Goal: Information Seeking & Learning: Find specific fact

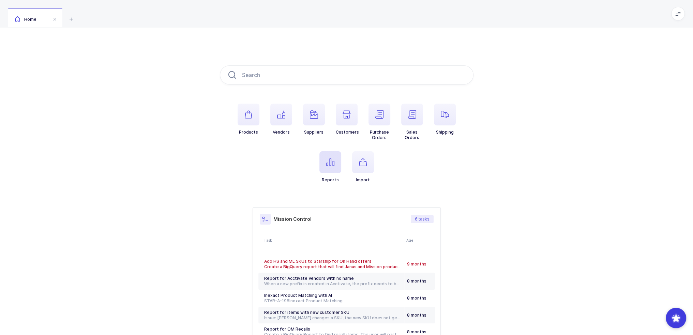
click at [331, 165] on icon "button" at bounding box center [330, 162] width 8 height 8
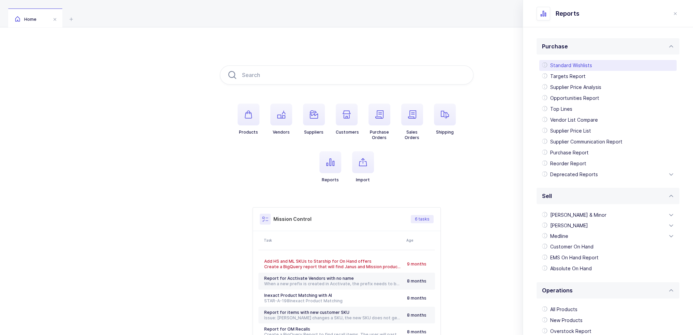
click at [574, 64] on div "Standard Wishlists" at bounding box center [607, 65] width 137 height 11
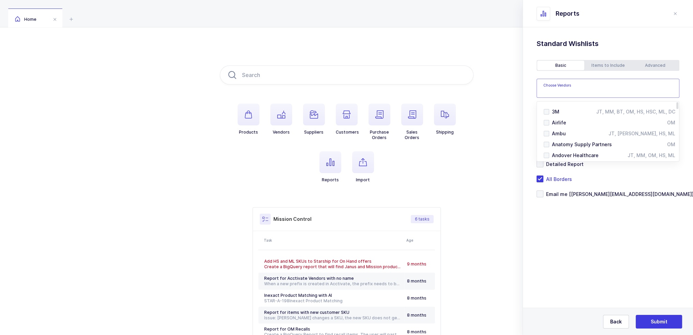
click at [598, 92] on input "text" at bounding box center [603, 90] width 120 height 9
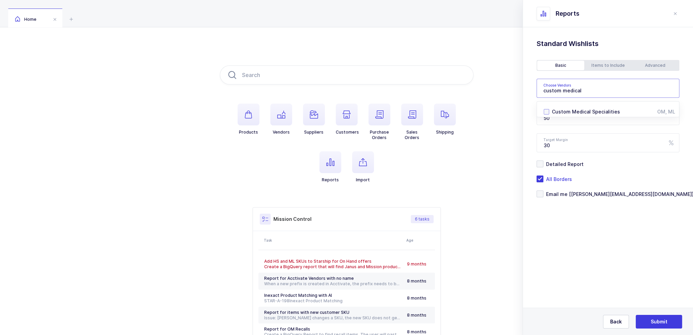
type input "custom medical"
click at [595, 111] on span "Custom Medical Specialities" at bounding box center [586, 112] width 68 height 6
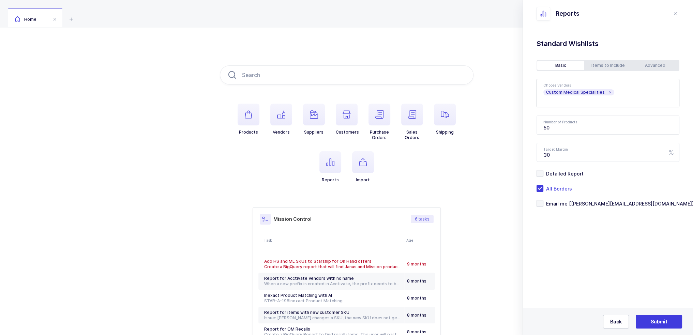
drag, startPoint x: 278, startPoint y: 118, endPoint x: 595, endPoint y: 256, distance: 345.6
click at [595, 256] on section "Purchase Standard Wishlists Targets Report Supplier Price Analysis Opportunitie…" at bounding box center [608, 181] width 170 height 308
click at [651, 70] on div "Advanced" at bounding box center [654, 66] width 47 height 10
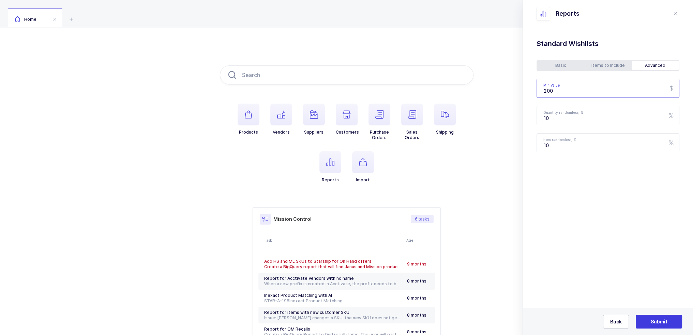
drag, startPoint x: 594, startPoint y: 92, endPoint x: 527, endPoint y: 94, distance: 66.8
click at [528, 94] on div "Standard Wishlists Targets Report Supplier Price Analysis Opportunities Report …" at bounding box center [608, 112] width 170 height 171
type input "150"
click at [603, 65] on div "Items to Include" at bounding box center [607, 66] width 47 height 10
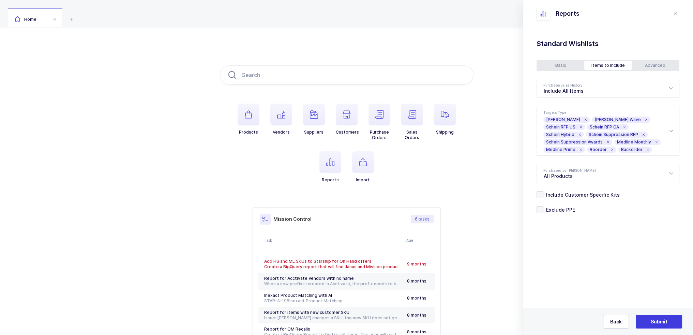
click at [568, 63] on div "Basic" at bounding box center [560, 66] width 47 height 10
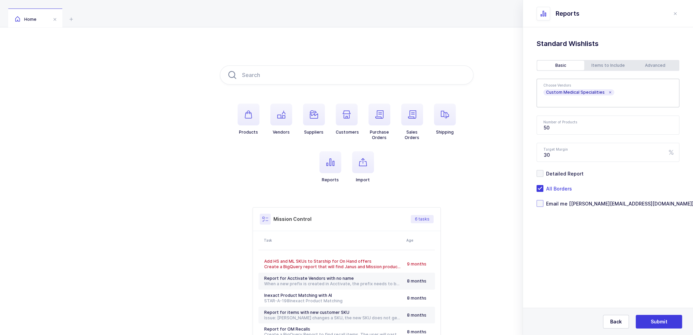
click at [564, 204] on span "Email me [joey@janustrade.com]" at bounding box center [618, 203] width 150 height 6
click at [543, 200] on input "Email me [[PERSON_NAME][EMAIL_ADDRESS][DOMAIN_NAME]]" at bounding box center [543, 200] width 0 height 0
drag, startPoint x: 561, startPoint y: 126, endPoint x: 526, endPoint y: 128, distance: 35.2
click at [526, 128] on div "Standard Wishlists Targets Report Supplier Price Analysis Opportunities Report …" at bounding box center [608, 140] width 170 height 226
type input "100"
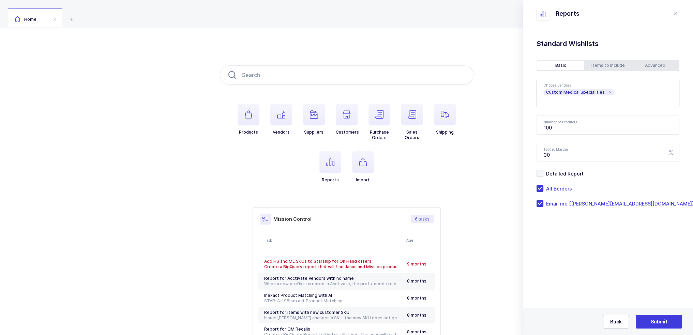
click at [646, 332] on div "Back Submit" at bounding box center [608, 321] width 170 height 27
click at [656, 321] on span "Submit" at bounding box center [658, 321] width 17 height 7
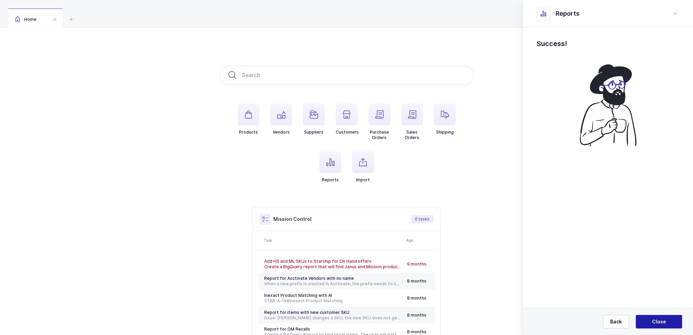
click at [654, 320] on span "Close" at bounding box center [659, 321] width 14 height 7
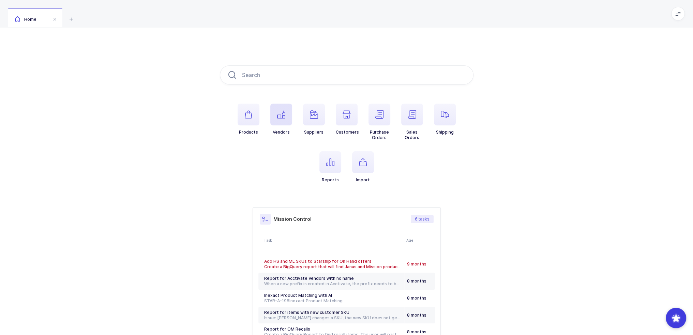
click at [276, 119] on span "button" at bounding box center [281, 115] width 22 height 22
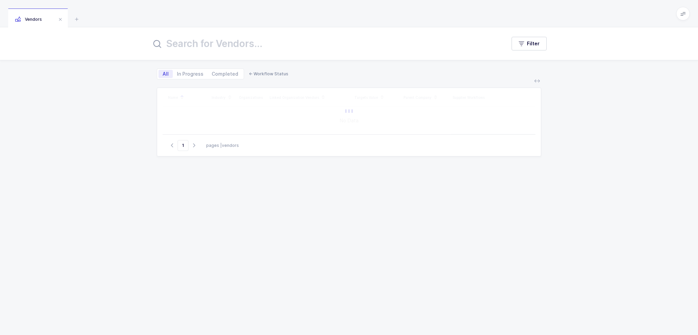
click at [264, 47] on input "text" at bounding box center [324, 43] width 347 height 16
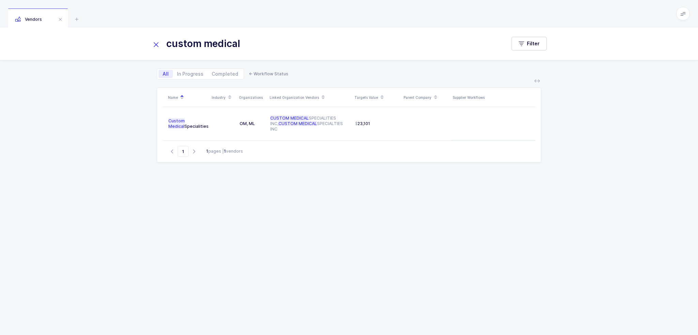
type input "custom medical"
drag, startPoint x: 267, startPoint y: 45, endPoint x: 140, endPoint y: 47, distance: 127.5
click at [140, 47] on div "custom medical Filter" at bounding box center [349, 43] width 698 height 33
click at [150, 43] on div "custom medical Filter" at bounding box center [349, 43] width 698 height 33
click at [156, 43] on icon at bounding box center [156, 45] width 10 height 10
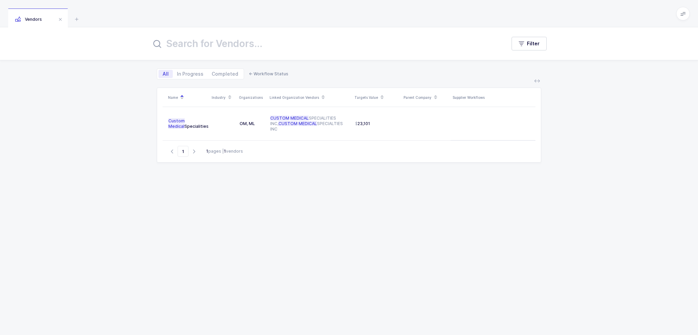
drag, startPoint x: 316, startPoint y: 32, endPoint x: 294, endPoint y: 39, distance: 23.5
click at [295, 39] on div "Filter" at bounding box center [349, 43] width 698 height 33
click at [291, 40] on input "text" at bounding box center [324, 43] width 347 height 16
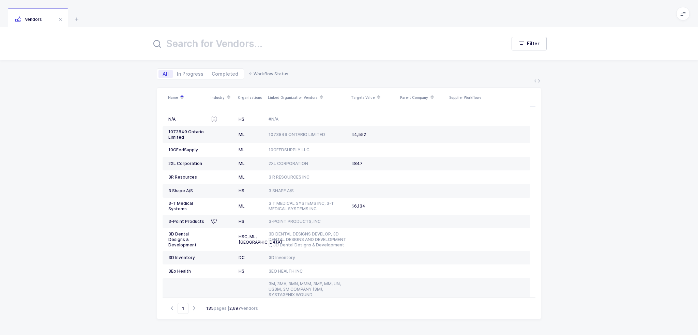
click at [229, 47] on input "text" at bounding box center [324, 43] width 347 height 16
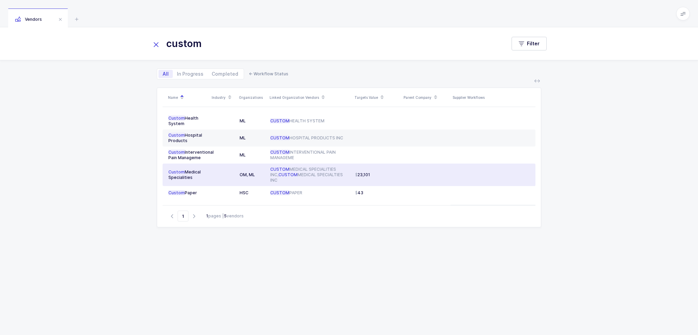
type input "custom"
click at [214, 178] on td at bounding box center [223, 175] width 27 height 22
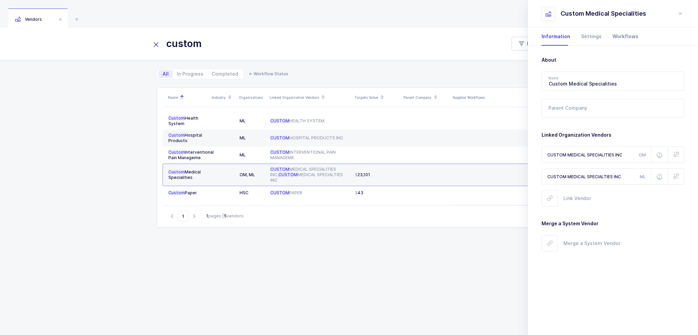
click at [612, 33] on div "Workflows" at bounding box center [622, 36] width 31 height 18
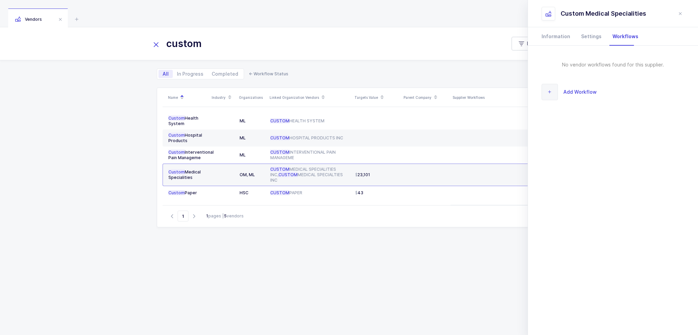
click at [577, 88] on span "Add Workflow" at bounding box center [579, 92] width 33 height 8
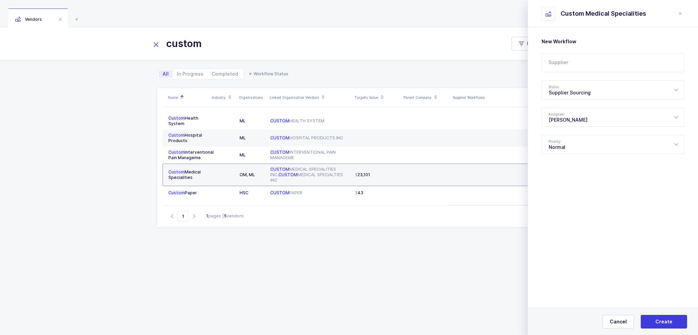
click at [587, 52] on div "New Workflow Supplier 1 NYSNS 246 Industrial Way 2M Marketing Group 3D Dental D…" at bounding box center [612, 96] width 143 height 116
click at [589, 57] on input "text" at bounding box center [612, 62] width 143 height 19
click at [577, 88] on li "LLD Care" at bounding box center [615, 85] width 142 height 11
type input "LLD Care"
click at [577, 86] on div "Supplier Sourcing" at bounding box center [612, 89] width 143 height 19
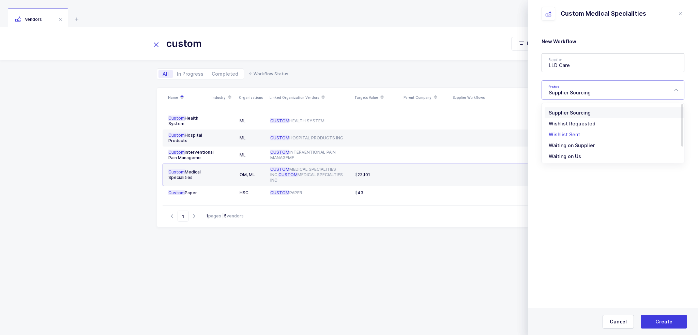
click at [578, 134] on div "Wishlist Sent" at bounding box center [616, 134] width 134 height 7
type input "Wishlist Sent"
click at [666, 318] on span "Create" at bounding box center [663, 321] width 17 height 7
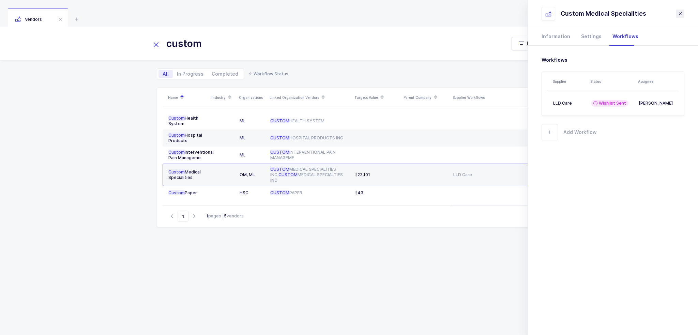
click at [680, 13] on icon "close drawer" at bounding box center [679, 13] width 5 height 5
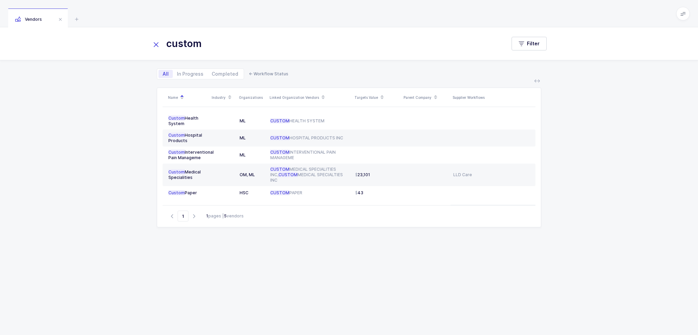
click at [148, 44] on div "custom Filter" at bounding box center [349, 43] width 698 height 33
click at [153, 44] on icon at bounding box center [156, 45] width 10 height 10
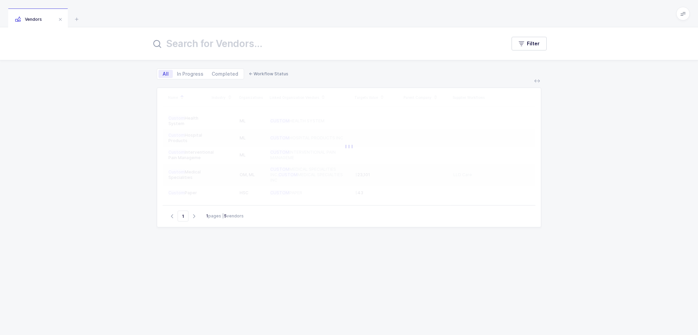
drag, startPoint x: 162, startPoint y: 11, endPoint x: 356, endPoint y: 287, distance: 337.4
click at [356, 287] on div "Vendors Filter All In Progress Completed ← Workflow Status Name Industry Organi…" at bounding box center [349, 167] width 698 height 335
click at [356, 287] on div "Name Industry Organizations Linked Organization Vendors Targets Value Parent Co…" at bounding box center [349, 203] width 384 height 231
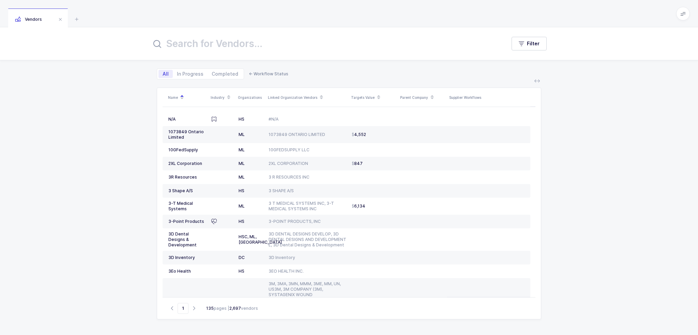
click at [246, 46] on input "text" at bounding box center [324, 43] width 347 height 16
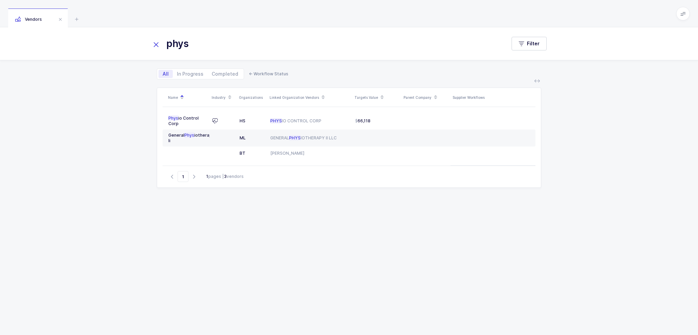
type input "phys"
click at [157, 48] on icon at bounding box center [156, 45] width 10 height 10
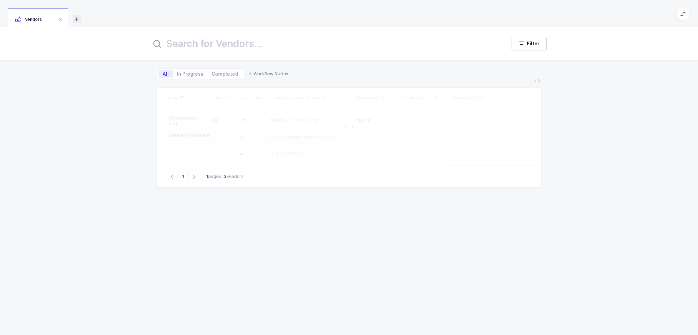
click at [78, 18] on icon at bounding box center [77, 19] width 8 height 8
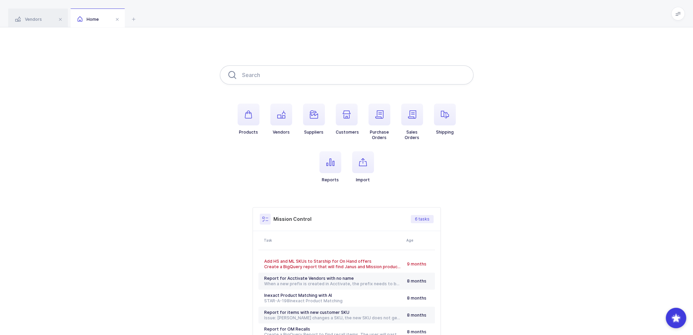
click at [236, 69] on input "text" at bounding box center [347, 74] width 254 height 19
click at [256, 74] on input "text" at bounding box center [347, 74] width 254 height 19
type input "a"
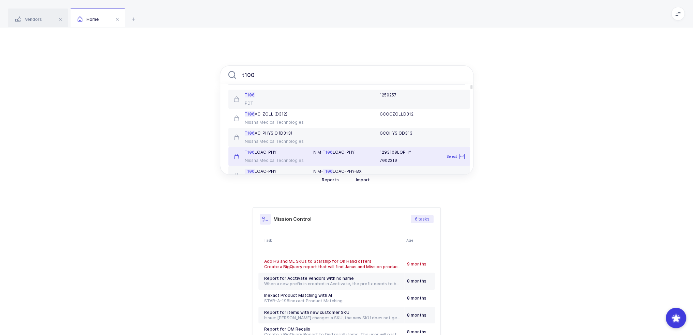
type input "t100"
click at [306, 154] on div "T100 LOAC-PHY Nissha Medical Technologies" at bounding box center [270, 157] width 80 height 14
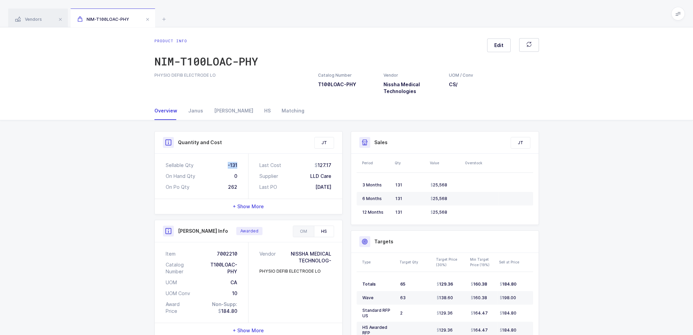
drag, startPoint x: 225, startPoint y: 164, endPoint x: 243, endPoint y: 165, distance: 18.1
click at [243, 165] on div "Sellable Qty -131 On Hand Qty 0 On Po Qty 262" at bounding box center [202, 176] width 94 height 45
drag, startPoint x: 243, startPoint y: 185, endPoint x: 244, endPoint y: 166, distance: 18.5
click at [223, 153] on div "Quantity and Cost JT Sellable Qty -131 On Hand Qty 0 On Po Qty 262 Last Cost 12…" at bounding box center [248, 172] width 188 height 83
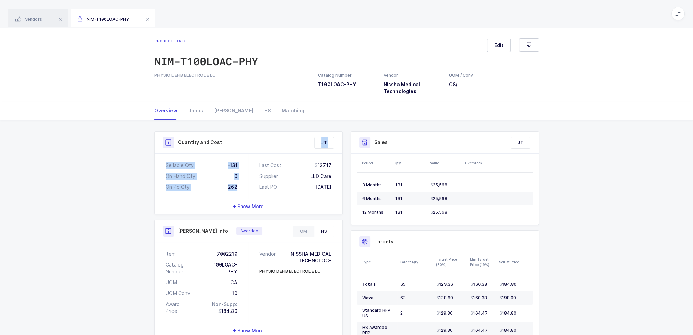
click at [244, 166] on div "Sellable Qty -131 On Hand Qty 0 On Po Qty 262" at bounding box center [202, 176] width 94 height 45
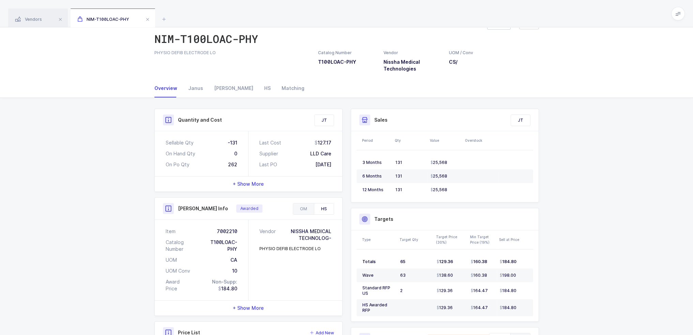
scroll to position [34, 0]
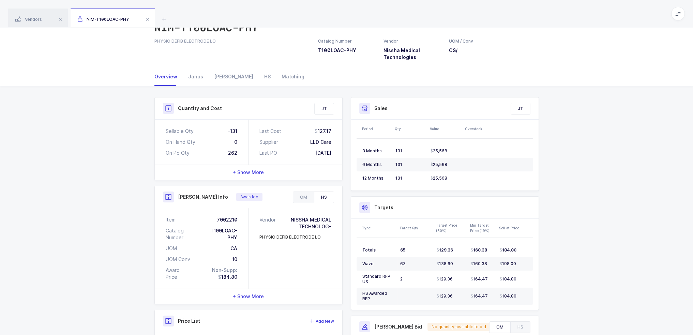
click at [294, 191] on div "OM HS" at bounding box center [313, 197] width 41 height 12
click at [304, 199] on div "OM" at bounding box center [303, 197] width 21 height 11
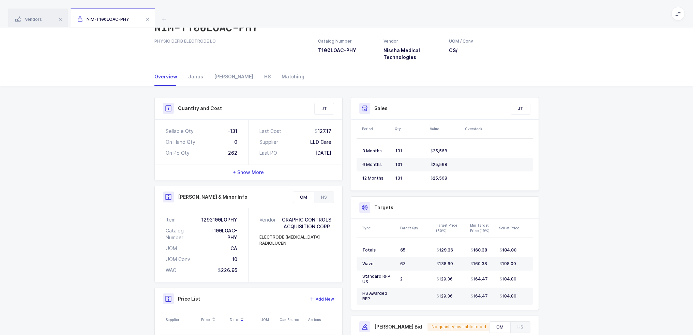
click at [331, 194] on div "HS" at bounding box center [324, 197] width 20 height 11
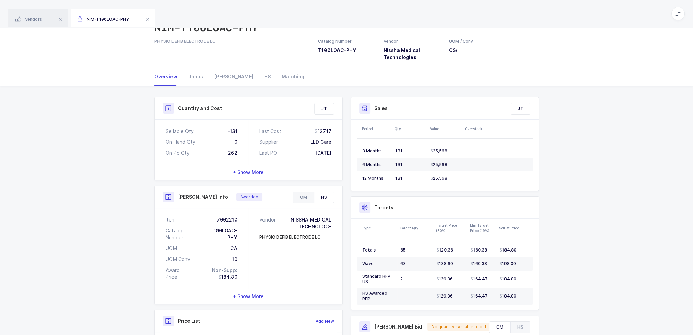
click at [311, 195] on div "OM" at bounding box center [303, 197] width 21 height 11
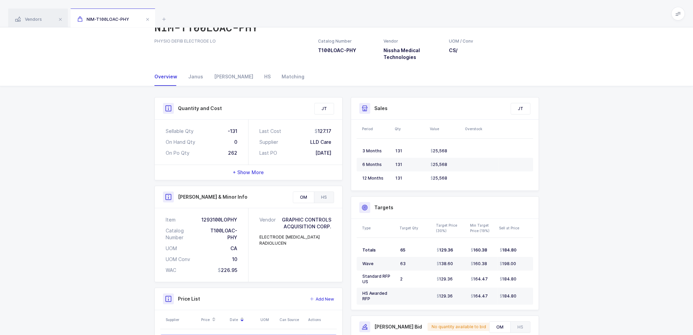
click at [326, 196] on div "HS" at bounding box center [324, 197] width 20 height 11
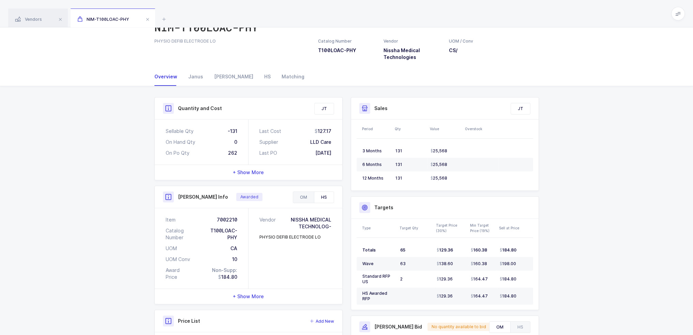
click at [309, 196] on div "OM" at bounding box center [303, 197] width 21 height 11
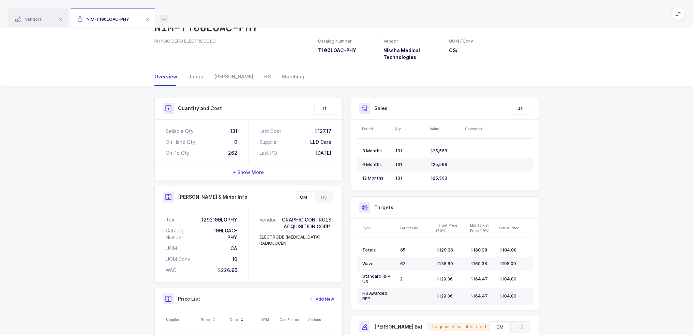
click at [164, 20] on icon at bounding box center [164, 19] width 8 height 8
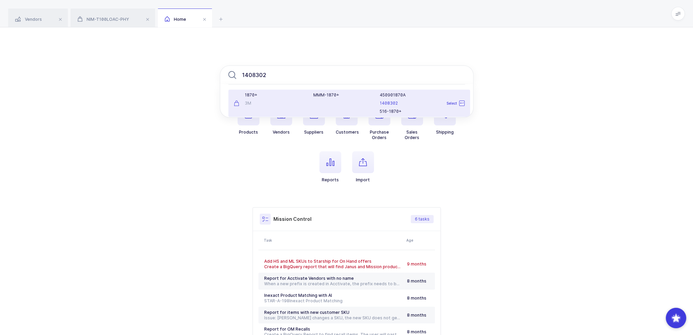
type input "1408302"
click at [299, 101] on div "3M" at bounding box center [270, 103] width 72 height 5
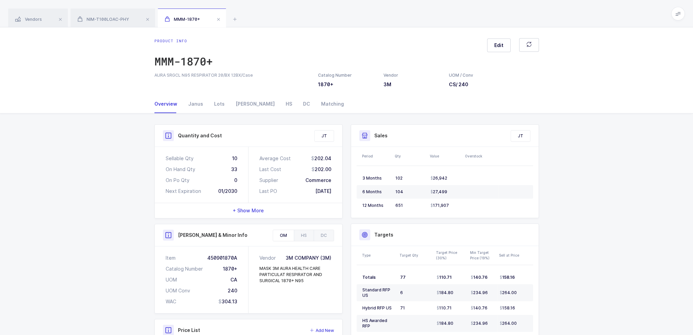
click at [229, 18] on div "Vendors NIM-T100LOAC-PHY MMM-1870+" at bounding box center [346, 13] width 693 height 27
click at [232, 18] on icon at bounding box center [235, 19] width 8 height 8
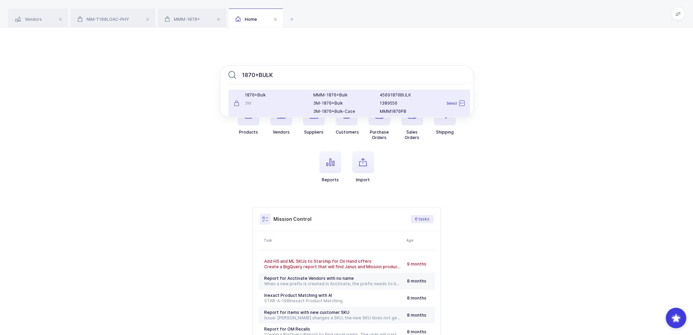
type input "1870+BULK"
click at [299, 98] on div "1870+Bulk 3M" at bounding box center [270, 103] width 80 height 22
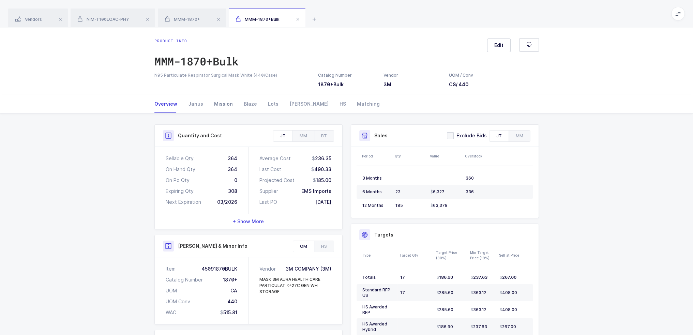
click at [209, 105] on div "Mission" at bounding box center [224, 104] width 30 height 18
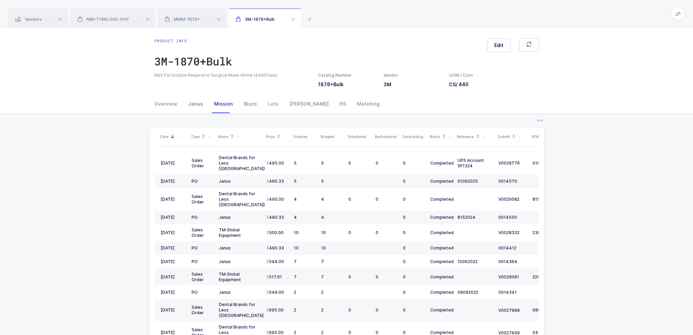
click at [191, 105] on div "Janus" at bounding box center [196, 104] width 26 height 18
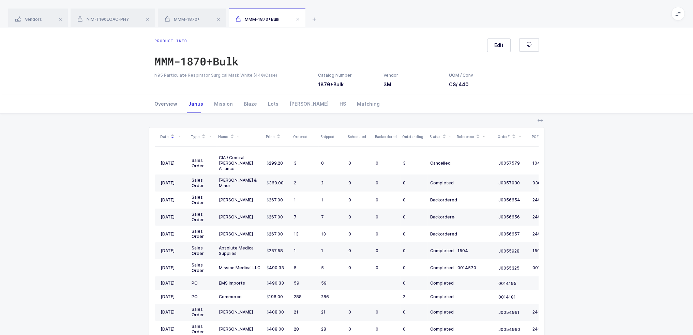
click at [161, 104] on div "Overview" at bounding box center [168, 104] width 28 height 18
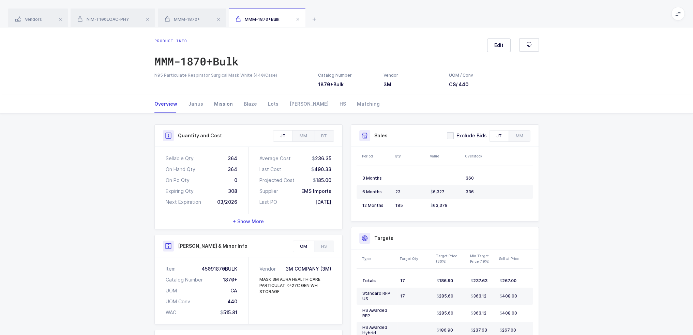
click at [216, 103] on div "Mission" at bounding box center [224, 104] width 30 height 18
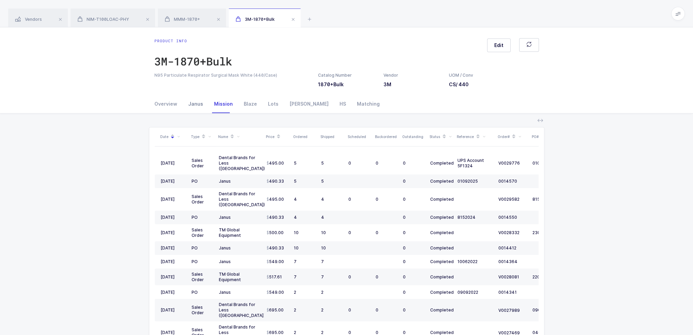
click at [199, 104] on div "Janus" at bounding box center [196, 104] width 26 height 18
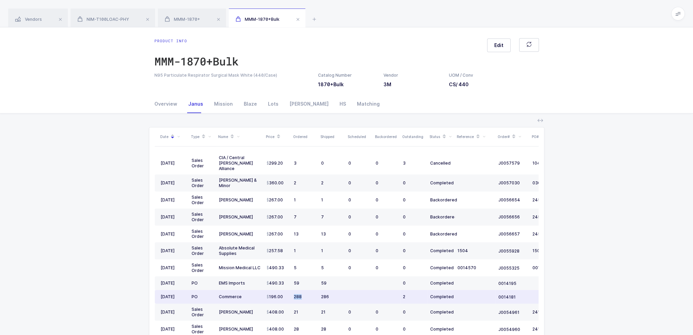
drag, startPoint x: 290, startPoint y: 291, endPoint x: 310, endPoint y: 291, distance: 20.1
click at [310, 291] on td "288" at bounding box center [304, 297] width 27 height 14
click at [310, 294] on div "288" at bounding box center [305, 296] width 22 height 5
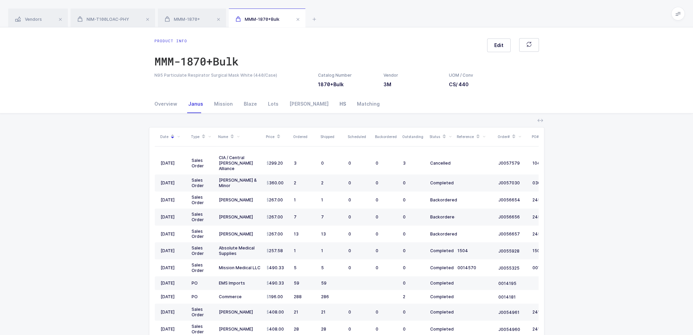
click at [334, 105] on div "HS" at bounding box center [342, 104] width 17 height 18
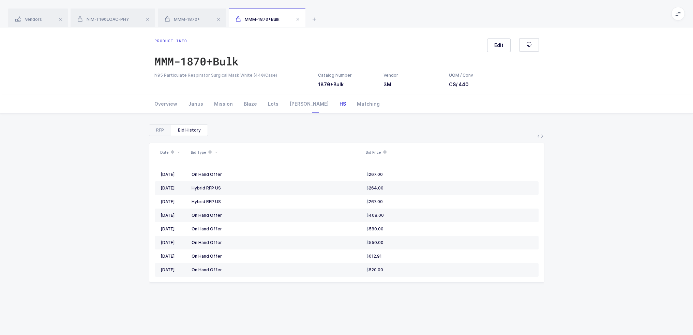
click at [170, 134] on div "RFP" at bounding box center [159, 130] width 21 height 11
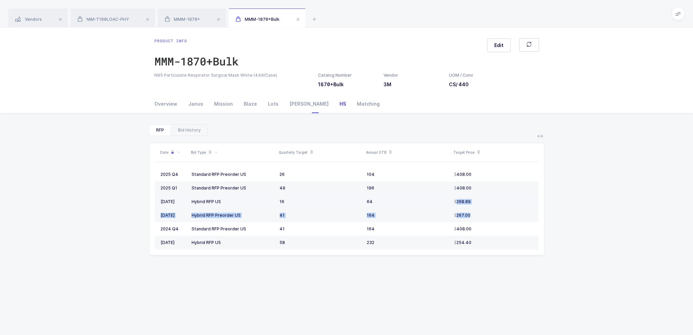
drag, startPoint x: 480, startPoint y: 224, endPoint x: 469, endPoint y: 195, distance: 31.2
click at [469, 195] on tbody "2025 Q4 Standard RFP Preorder US 26 104 408.00 2025 Q1 Standard RFP Preorder US…" at bounding box center [347, 209] width 384 height 82
click at [467, 200] on td "268.89" at bounding box center [494, 202] width 87 height 14
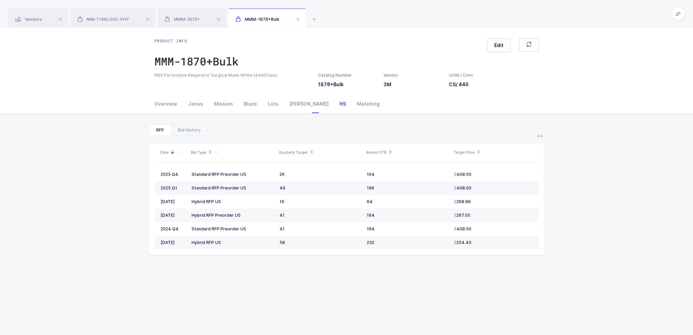
drag, startPoint x: 474, startPoint y: 189, endPoint x: 481, endPoint y: 189, distance: 6.8
click at [481, 189] on div "408.00" at bounding box center [493, 187] width 79 height 5
drag, startPoint x: 158, startPoint y: 171, endPoint x: 517, endPoint y: 172, distance: 359.1
click at [521, 170] on tr "2025 Q4 Standard RFP Preorder US 26 104 408.00" at bounding box center [347, 175] width 384 height 14
click at [517, 172] on div "408.00" at bounding box center [493, 174] width 79 height 5
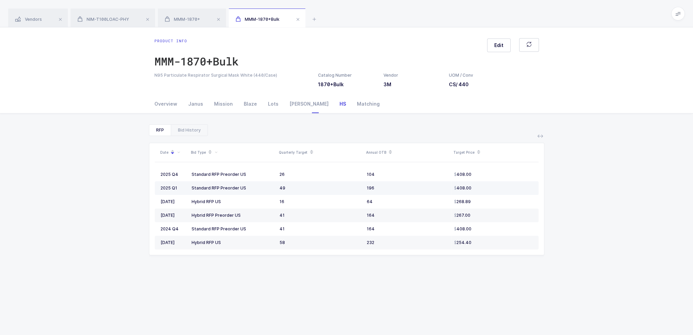
drag, startPoint x: 482, startPoint y: 192, endPoint x: 483, endPoint y: 183, distance: 9.3
click at [483, 183] on td "408.00" at bounding box center [494, 188] width 87 height 14
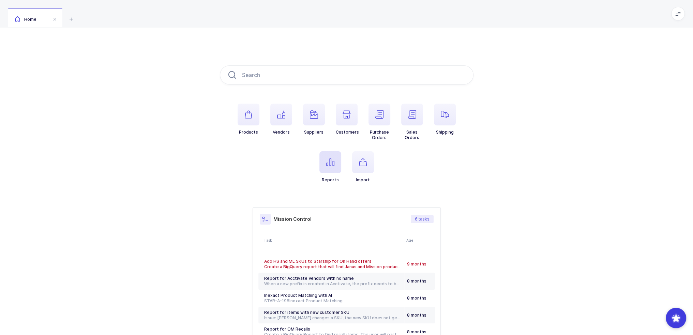
click at [320, 162] on span "button" at bounding box center [330, 162] width 22 height 22
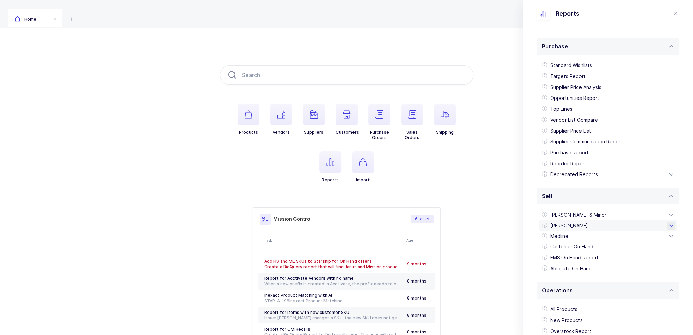
click at [563, 228] on div "[PERSON_NAME]" at bounding box center [607, 225] width 137 height 11
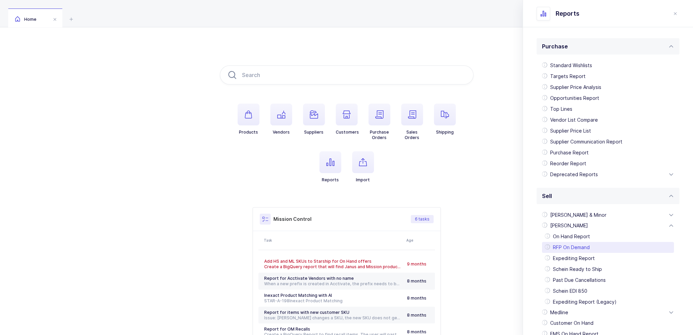
click at [575, 248] on div "RFP On Demand" at bounding box center [608, 247] width 132 height 11
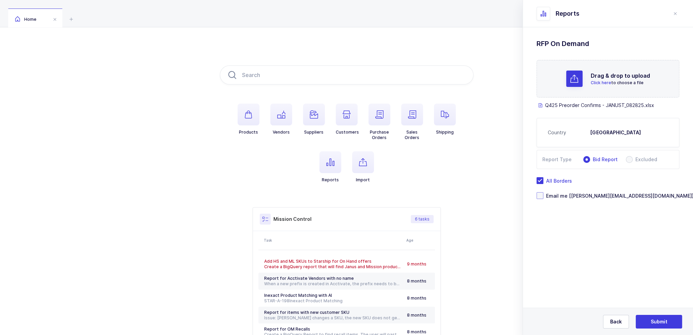
click at [575, 197] on span "Email me [[PERSON_NAME][EMAIL_ADDRESS][DOMAIN_NAME]]" at bounding box center [618, 196] width 150 height 6
click at [543, 192] on input "Email me [[PERSON_NAME][EMAIL_ADDRESS][DOMAIN_NAME]]" at bounding box center [543, 192] width 0 height 0
click at [668, 322] on button "Submit" at bounding box center [658, 322] width 46 height 14
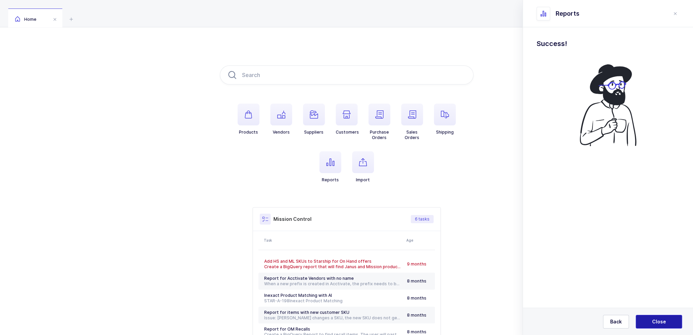
click at [668, 322] on button "Close" at bounding box center [658, 322] width 46 height 14
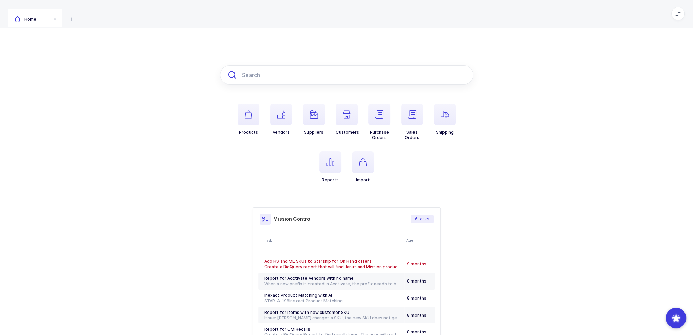
click at [319, 77] on input "text" at bounding box center [347, 74] width 254 height 19
paste input "C100AC-PHYSI"
drag, startPoint x: 304, startPoint y: 76, endPoint x: 262, endPoint y: 77, distance: 42.3
click at [262, 77] on input "C100AC-PHYSI" at bounding box center [347, 74] width 254 height 19
type input "C100AC"
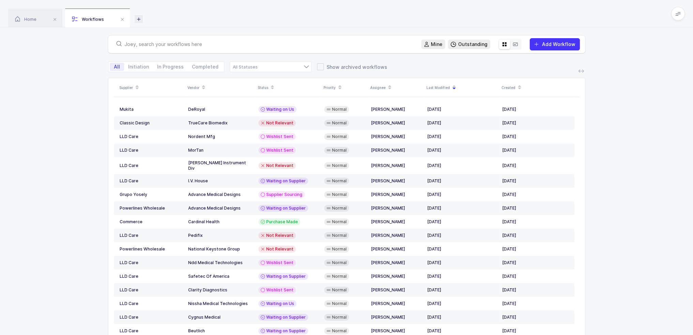
click at [136, 19] on icon at bounding box center [139, 19] width 8 height 8
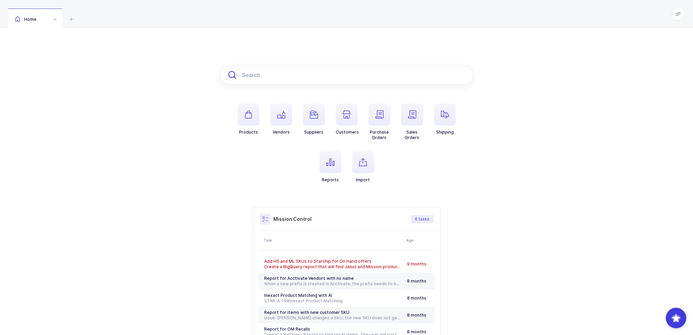
click at [254, 71] on input "text" at bounding box center [347, 74] width 254 height 19
paste input "2223685"
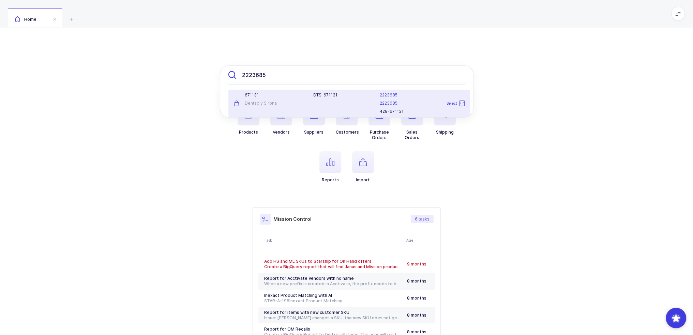
type input "2223685"
click at [325, 99] on div "DTS-671131" at bounding box center [342, 103] width 66 height 22
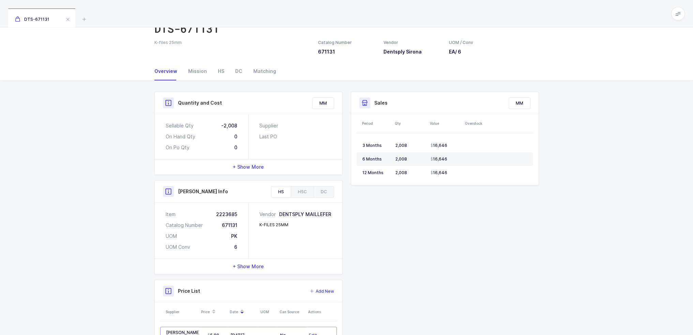
scroll to position [75, 0]
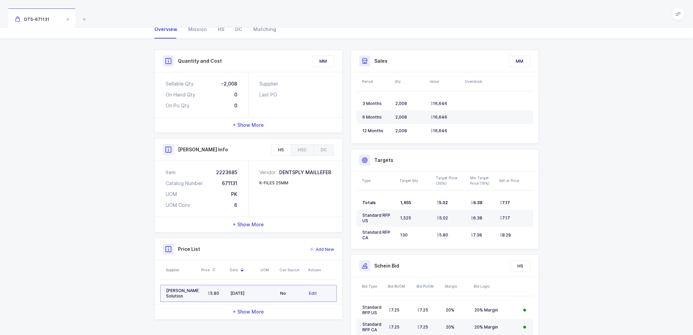
click at [204, 292] on div "5.80" at bounding box center [213, 293] width 23 height 5
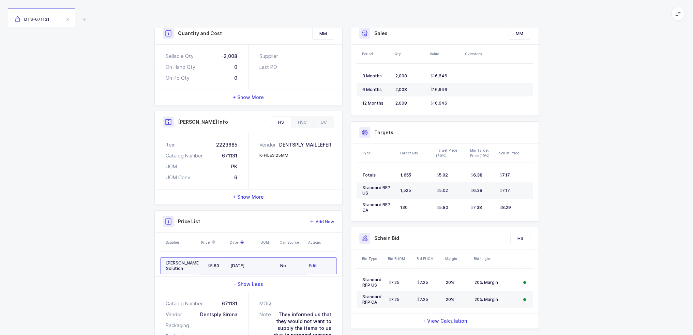
scroll to position [142, 0]
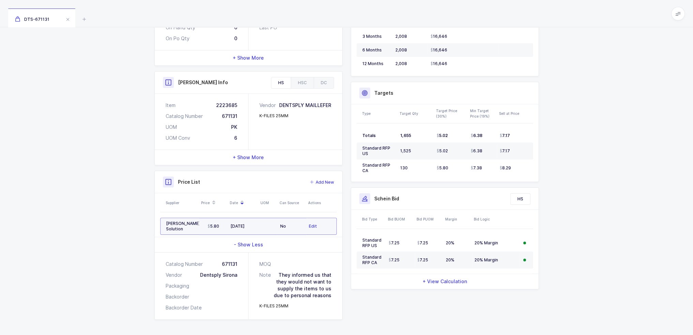
drag, startPoint x: 295, startPoint y: 226, endPoint x: 280, endPoint y: 226, distance: 15.7
click at [280, 226] on div "No" at bounding box center [291, 226] width 23 height 5
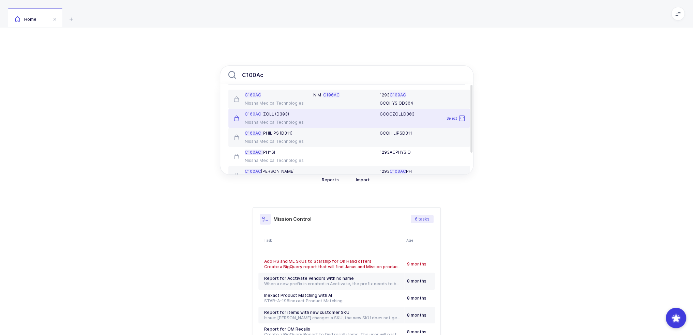
type input "C100Ac"
click at [321, 121] on div "GCOCZOLLD303" at bounding box center [388, 118] width 159 height 14
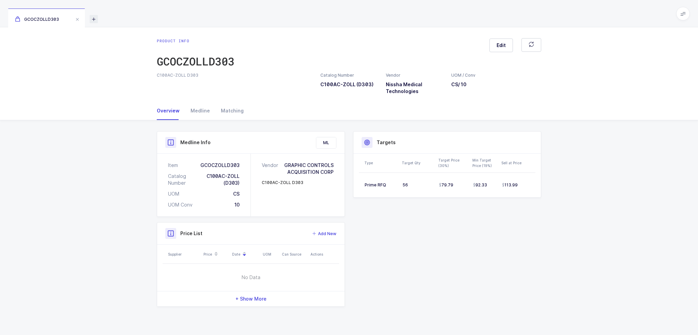
click at [96, 20] on icon at bounding box center [94, 19] width 8 height 8
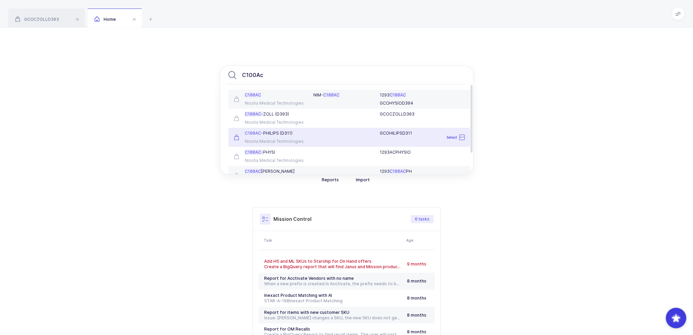
type input "C100Ac"
click at [296, 134] on div "C100AC- PHILIPS (D311)" at bounding box center [270, 133] width 72 height 5
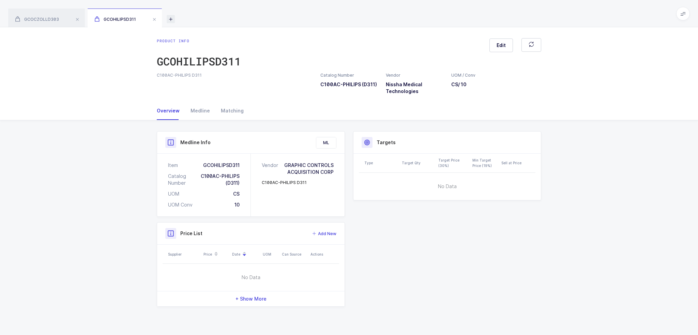
click at [171, 19] on icon at bounding box center [171, 19] width 8 height 8
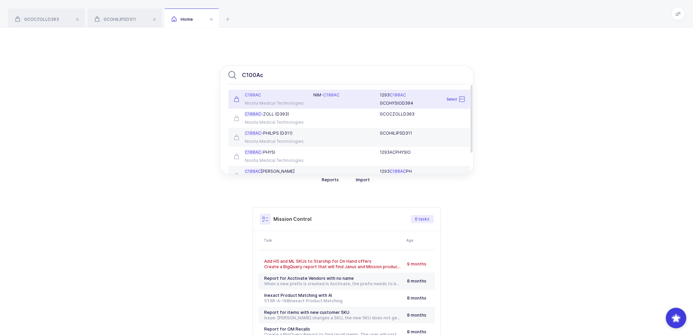
type input "C100Ac"
click at [287, 95] on div "C100AC" at bounding box center [270, 94] width 72 height 5
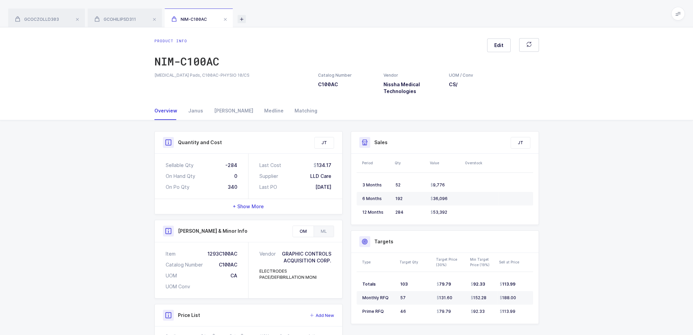
click at [243, 20] on icon at bounding box center [241, 19] width 8 height 8
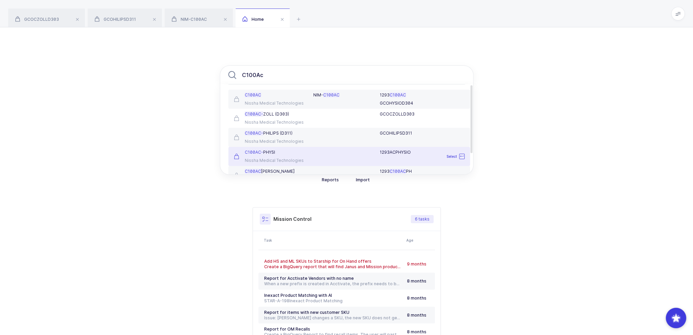
scroll to position [30, 0]
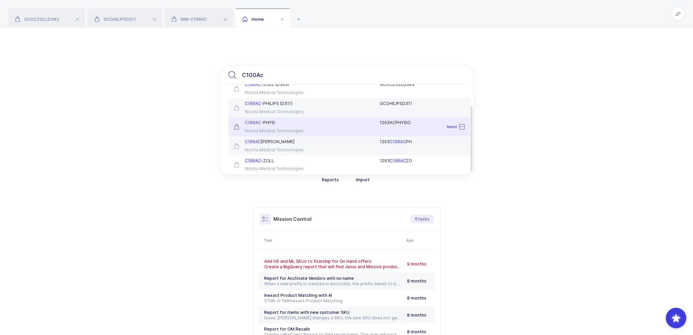
type input "C100Ac"
click at [284, 128] on div "Nissha Medical Technologies" at bounding box center [270, 130] width 72 height 5
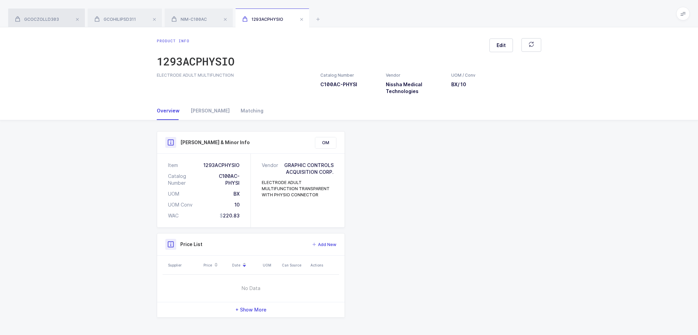
click at [57, 17] on span "GCOCZOLLD303" at bounding box center [37, 19] width 44 height 5
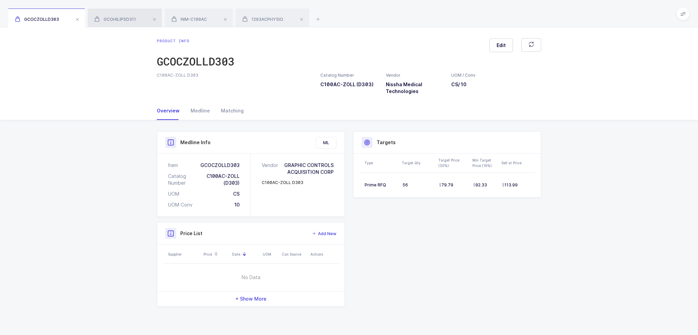
click at [104, 18] on span "GCOHILIPSD311" at bounding box center [115, 19] width 42 height 5
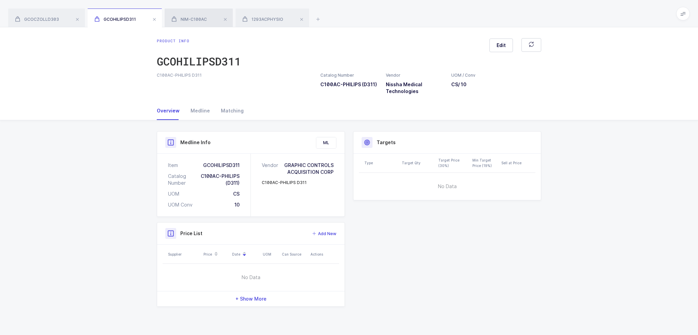
click at [193, 14] on div "NIM-C100AC" at bounding box center [199, 18] width 68 height 19
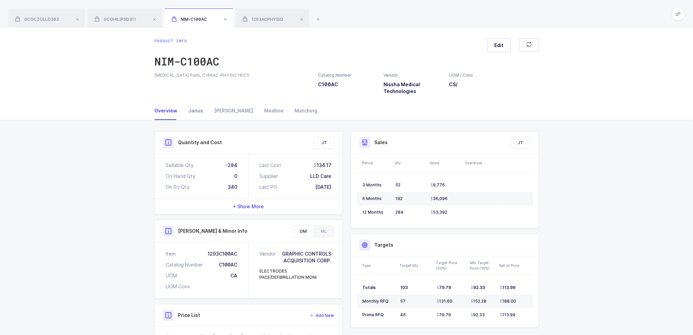
click at [195, 107] on div "Janus" at bounding box center [196, 111] width 26 height 18
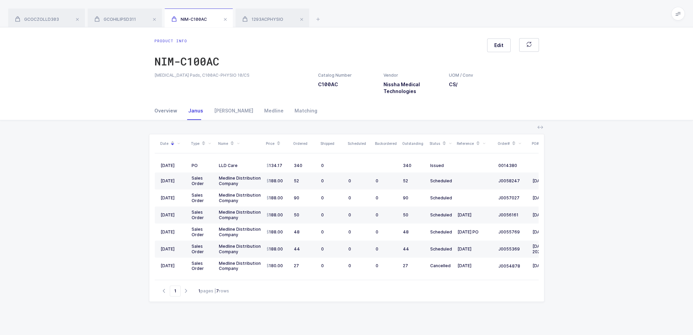
click at [169, 109] on div "Overview" at bounding box center [168, 111] width 28 height 18
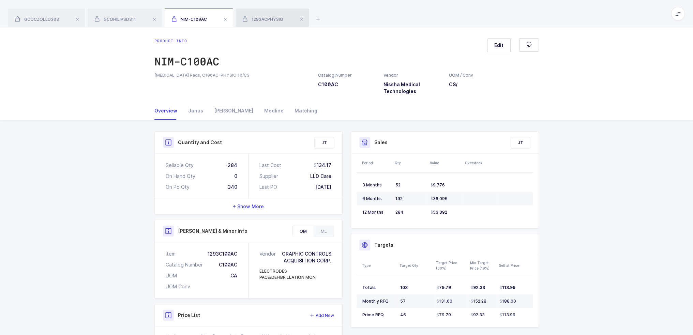
click at [271, 13] on div "1293ACPHYSIO" at bounding box center [272, 18] width 74 height 19
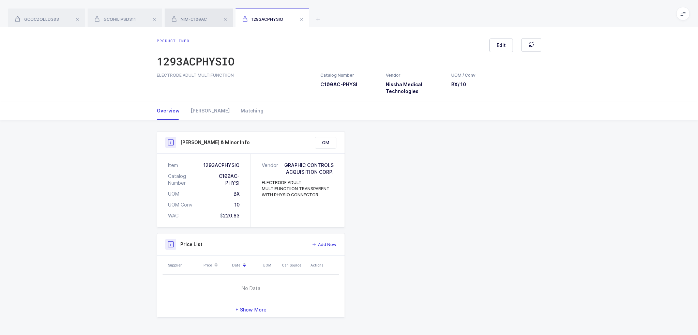
click at [210, 16] on div "NIM-C100AC" at bounding box center [199, 18] width 68 height 19
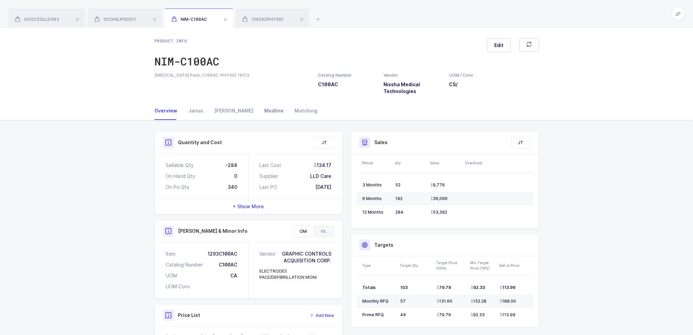
click at [259, 110] on div "Medline" at bounding box center [274, 111] width 30 height 18
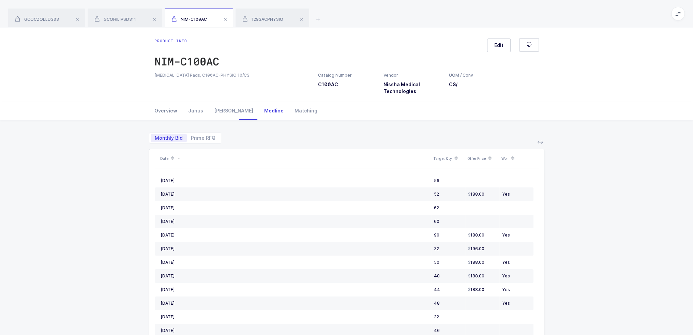
click at [170, 112] on div "Overview" at bounding box center [168, 111] width 28 height 18
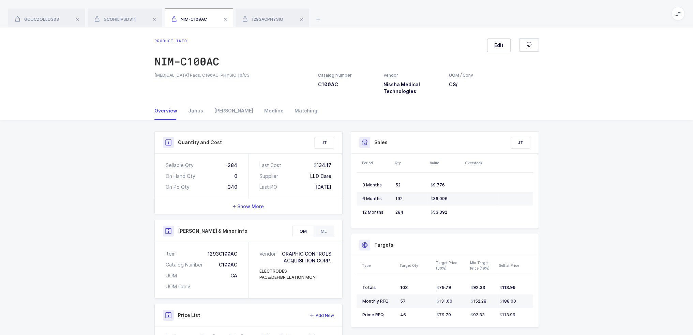
click at [326, 228] on div "ML" at bounding box center [323, 231] width 20 height 11
click at [302, 232] on div "OM" at bounding box center [303, 231] width 21 height 11
click at [265, 23] on div "1293ACPHYSIO" at bounding box center [272, 18] width 74 height 19
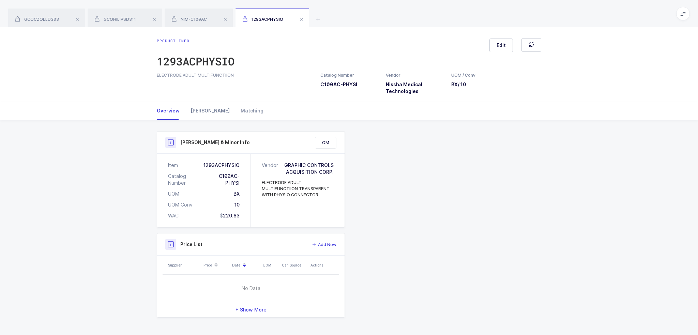
click at [205, 105] on div "[PERSON_NAME]" at bounding box center [210, 111] width 50 height 18
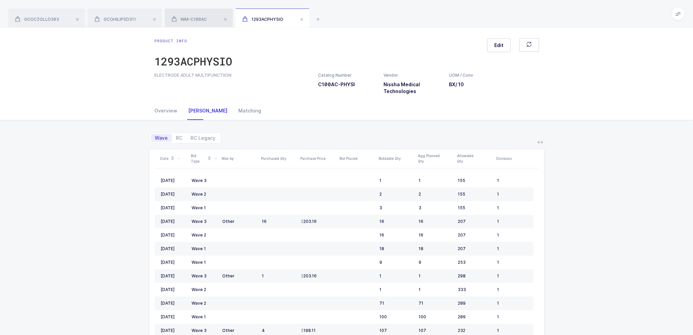
click at [188, 20] on span "NIM-C100AC" at bounding box center [188, 19] width 35 height 5
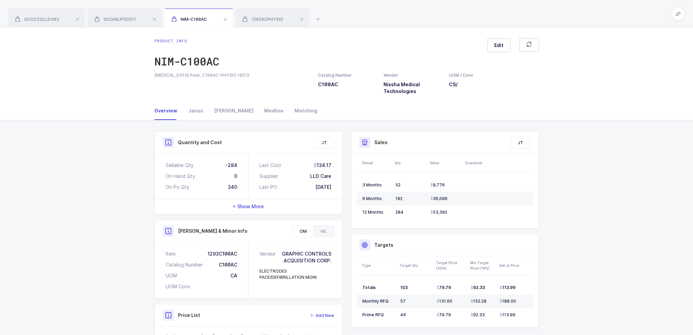
click at [261, 204] on span "+ Show More" at bounding box center [248, 206] width 31 height 7
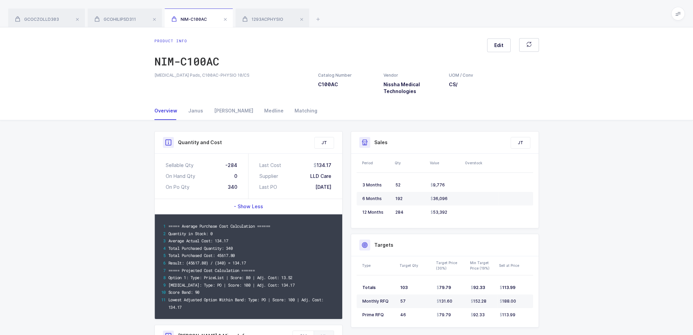
click at [261, 204] on span "- Show Less" at bounding box center [248, 206] width 29 height 7
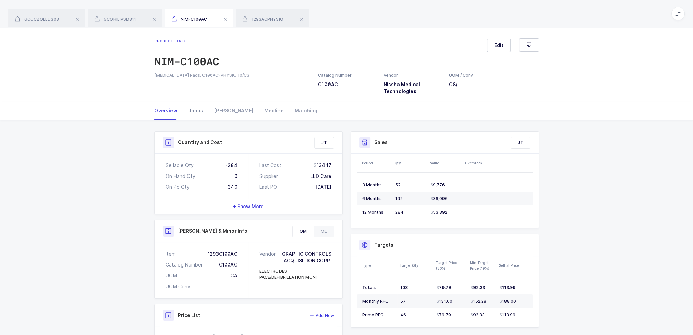
click at [195, 107] on div "Janus" at bounding box center [196, 111] width 26 height 18
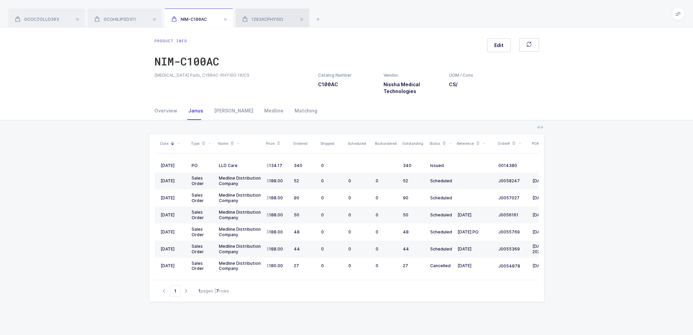
click at [266, 17] on span "1293ACPHYSIO" at bounding box center [262, 19] width 41 height 5
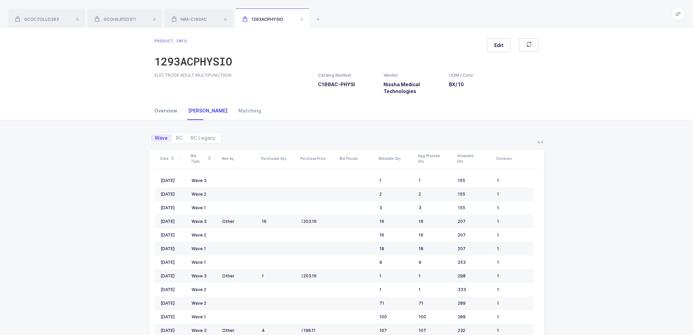
click at [162, 111] on div "Overview" at bounding box center [168, 111] width 28 height 18
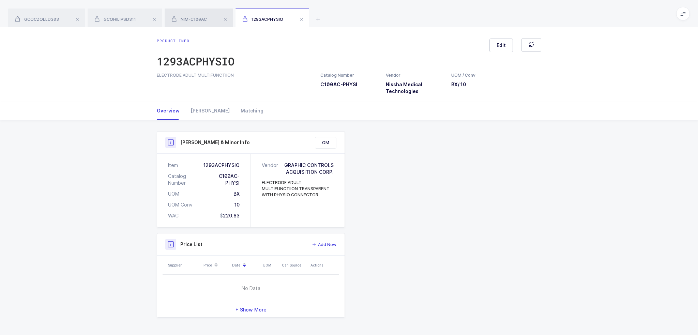
click at [198, 21] on span "NIM-C100AC" at bounding box center [188, 19] width 35 height 5
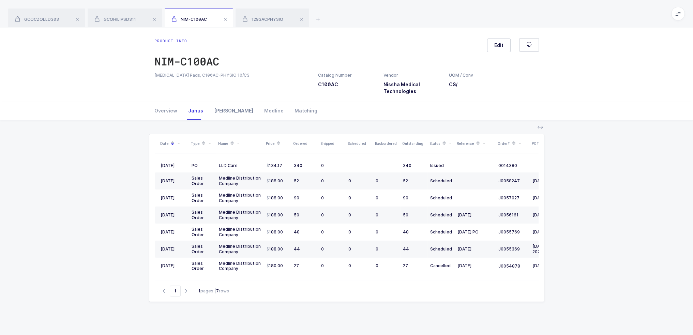
click at [209, 110] on div "[PERSON_NAME]" at bounding box center [234, 111] width 50 height 18
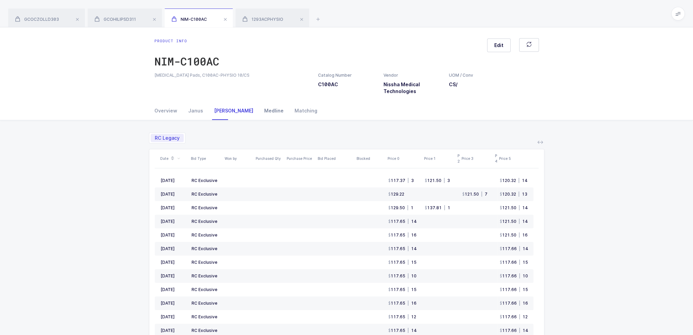
click at [259, 111] on div "Medline" at bounding box center [274, 111] width 30 height 18
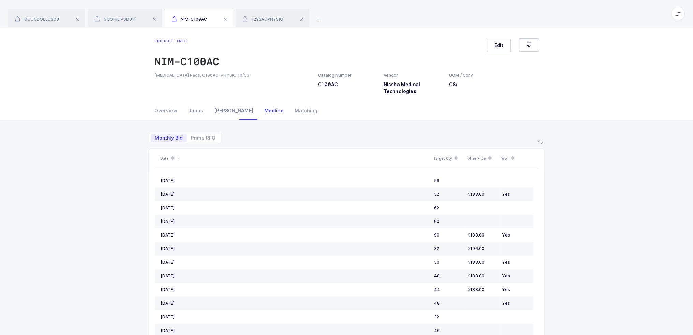
click at [227, 108] on div "[PERSON_NAME]" at bounding box center [234, 111] width 50 height 18
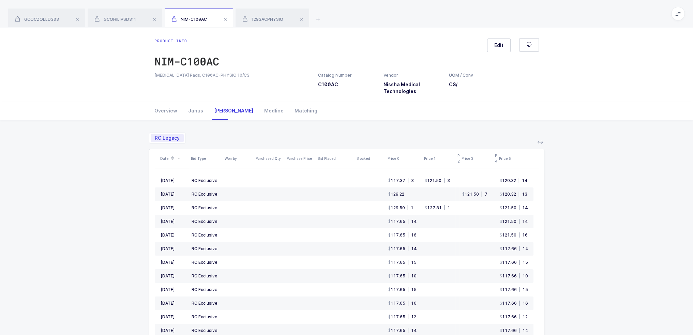
click at [249, 73] on div "[MEDICAL_DATA] Pads, C100AC-PHYSIO 10/CS" at bounding box center [231, 75] width 155 height 6
click at [505, 46] on button "Edit" at bounding box center [499, 46] width 24 height 14
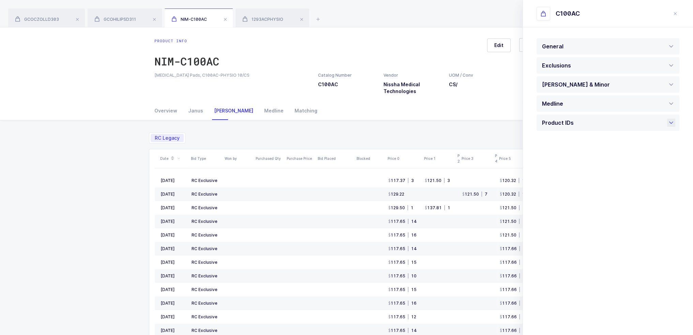
click at [568, 128] on div "Product IDs" at bounding box center [559, 122] width 35 height 16
click at [282, 17] on span "1293ACPHYSIO" at bounding box center [262, 19] width 41 height 5
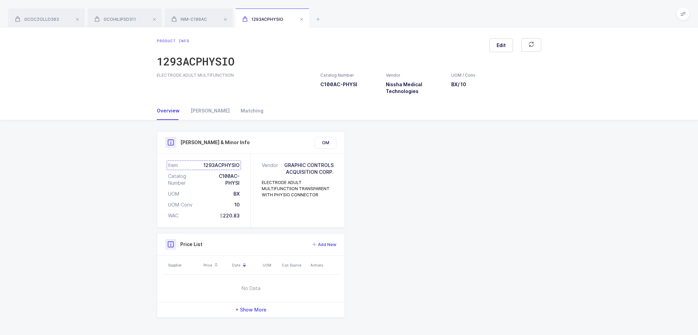
click at [221, 163] on div "Item 1293ACPHYSIO" at bounding box center [204, 165] width 72 height 7
click at [203, 4] on div "GCOCZOLLD303 GCOHILIPSD311 NIM-C100AC 1293ACPHYSIO" at bounding box center [349, 13] width 698 height 27
click at [203, 15] on div "NIM-C100AC" at bounding box center [199, 18] width 68 height 19
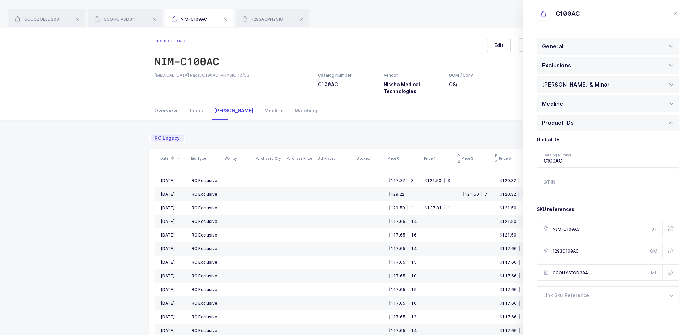
click at [168, 105] on div "Overview" at bounding box center [168, 111] width 28 height 18
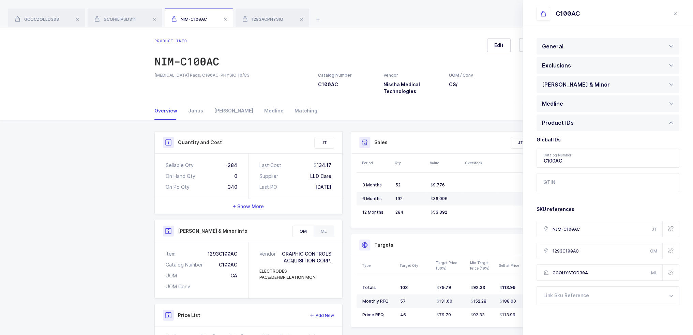
click at [668, 250] on icon "button" at bounding box center [670, 250] width 5 height 5
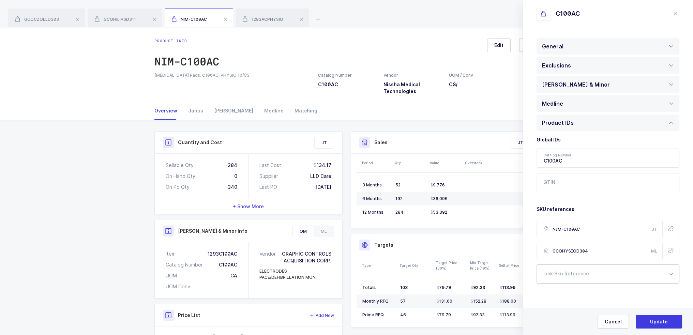
click at [566, 277] on div at bounding box center [607, 273] width 143 height 19
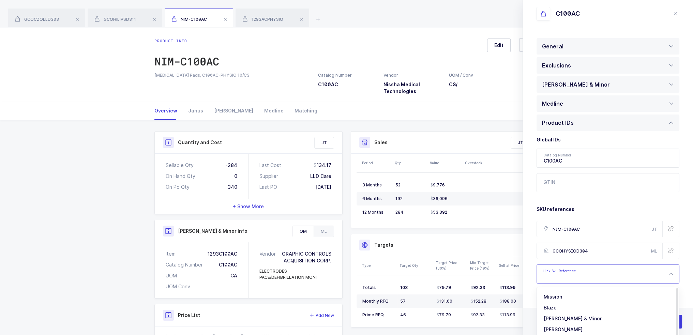
paste input "1293ACPHYSIO"
type input "1293ACPHYSIO"
click at [572, 319] on span "[PERSON_NAME] & Minor" at bounding box center [572, 319] width 58 height 6
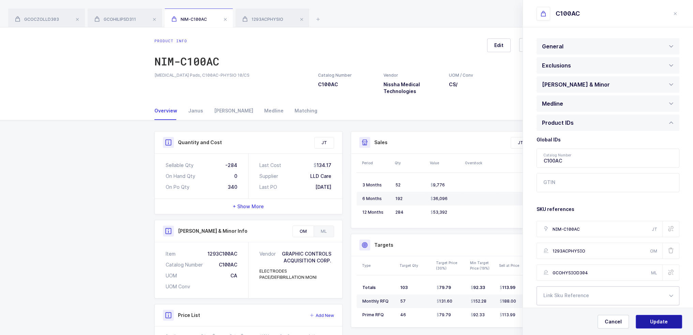
type input "1293ACPHYSIO"
click at [652, 321] on span "Update" at bounding box center [659, 321] width 18 height 7
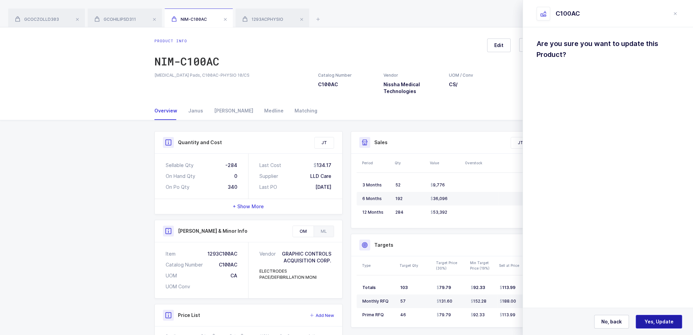
click at [660, 321] on span "Yes, Update" at bounding box center [658, 321] width 29 height 7
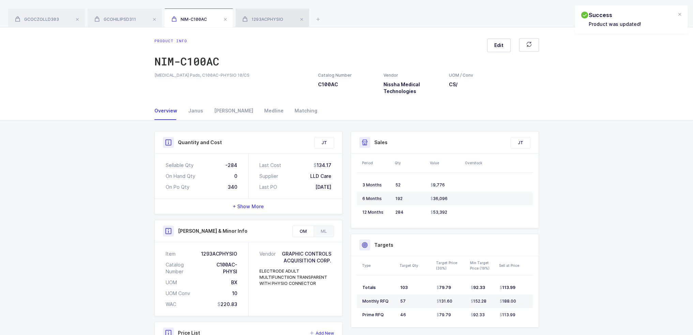
click at [285, 19] on div "1293ACPHYSIO" at bounding box center [272, 18] width 74 height 19
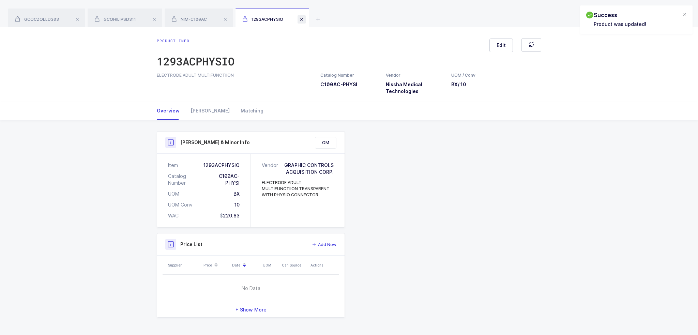
click at [303, 19] on span at bounding box center [301, 19] width 8 height 8
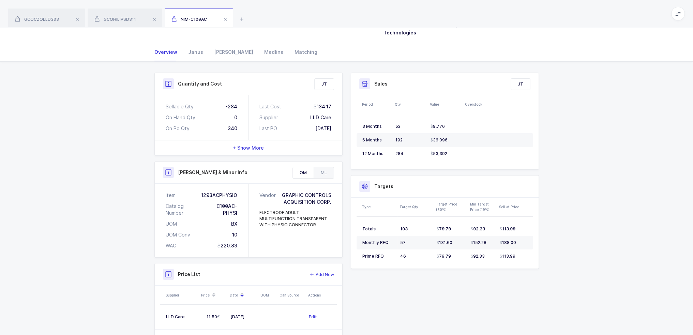
scroll to position [16, 0]
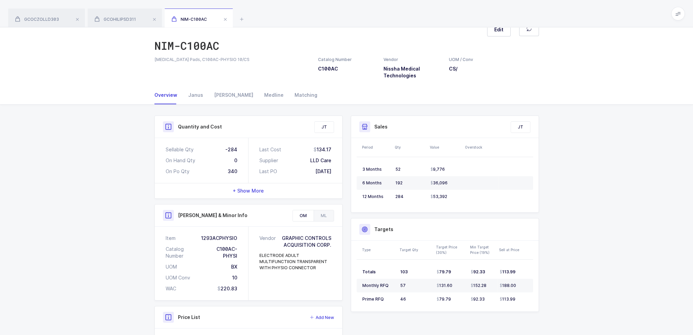
drag, startPoint x: 203, startPoint y: 243, endPoint x: 311, endPoint y: 293, distance: 118.9
click at [311, 293] on div "Item 1293ACPHYSIO Catalog Number C100AC-PHYSI UOM BX UOM Conv 10 WAC 220.83 Ven…" at bounding box center [248, 264] width 187 height 74
click at [311, 293] on div "Vendor GRAPHIC CONTROLS ACQUISITION CORP. ELECTRODE ADULT MULTIFUNCTIION TRANSP…" at bounding box center [295, 264] width 94 height 74
drag, startPoint x: 335, startPoint y: 293, endPoint x: 89, endPoint y: 110, distance: 306.7
click at [89, 110] on div "Quantity and Cost JT Sellable Qty -284 On Hand Qty 0 On Po Qty 340 Last Cost 13…" at bounding box center [346, 255] width 693 height 300
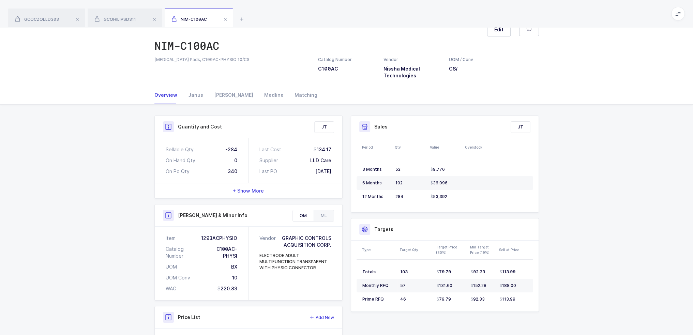
click at [89, 110] on div "Quantity and Cost JT Sellable Qty -284 On Hand Qty 0 On Po Qty 340 Last Cost 13…" at bounding box center [346, 255] width 693 height 300
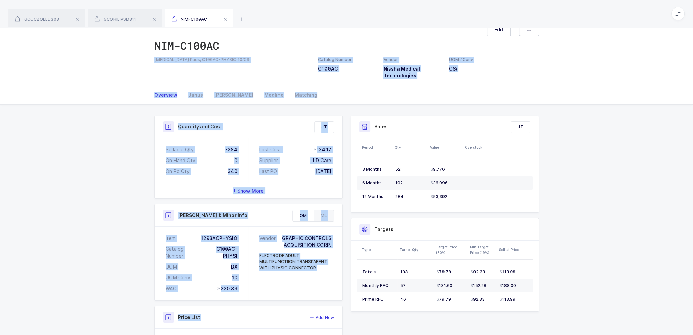
drag, startPoint x: 91, startPoint y: 61, endPoint x: 325, endPoint y: 305, distance: 337.9
click at [325, 305] on div "Product info NIM-C100AC Edit Defibrillator Pads, C100AC-PHYSIO 10/CS Catalog Nu…" at bounding box center [346, 208] width 693 height 393
click at [325, 290] on div "Vendor GRAPHIC CONTROLS ACQUISITION CORP. ELECTRODE ADULT MULTIFUNCTIION TRANSP…" at bounding box center [295, 264] width 94 height 74
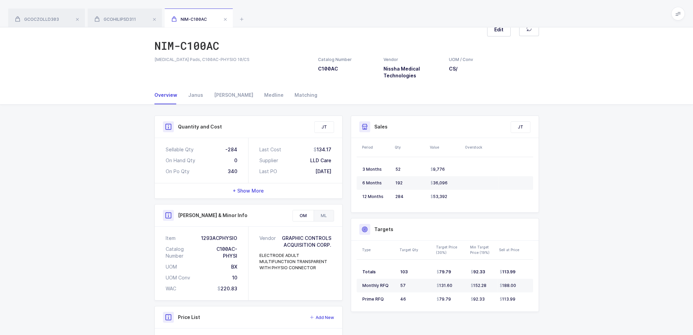
click at [324, 213] on div "ML" at bounding box center [323, 215] width 20 height 11
click at [302, 212] on div "OM" at bounding box center [303, 215] width 21 height 11
click at [321, 217] on div "ML" at bounding box center [323, 215] width 20 height 11
click at [289, 215] on div "Medline Info" at bounding box center [248, 215] width 171 height 11
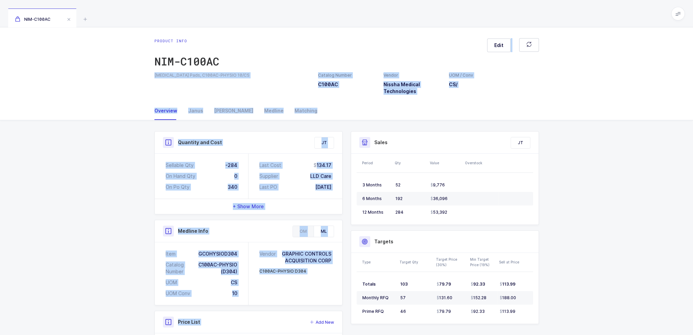
drag, startPoint x: 332, startPoint y: 46, endPoint x: 354, endPoint y: 122, distance: 78.4
click at [355, 124] on div "Product info NIM-C100AC Edit Defibrillator Pads, C100AC-PHYSIO 10/CS Catalog Nu…" at bounding box center [346, 218] width 693 height 382
click at [351, 116] on div "Overview Janus Owens Medline Matching" at bounding box center [346, 111] width 384 height 18
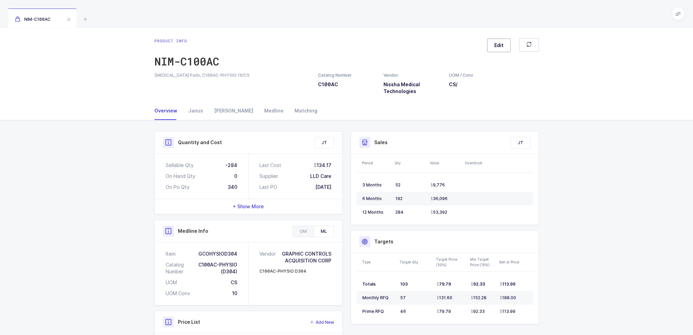
click at [501, 49] on button "Edit" at bounding box center [499, 46] width 24 height 14
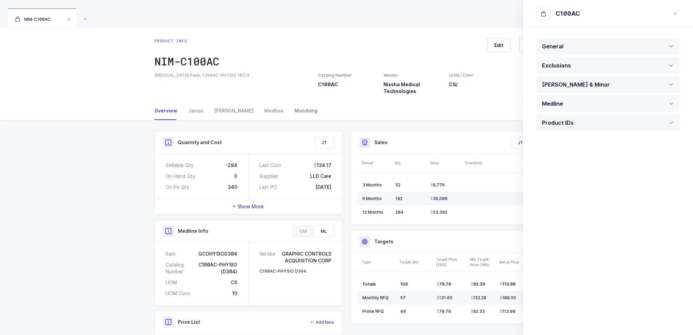
click at [289, 113] on div "Matching" at bounding box center [303, 111] width 28 height 18
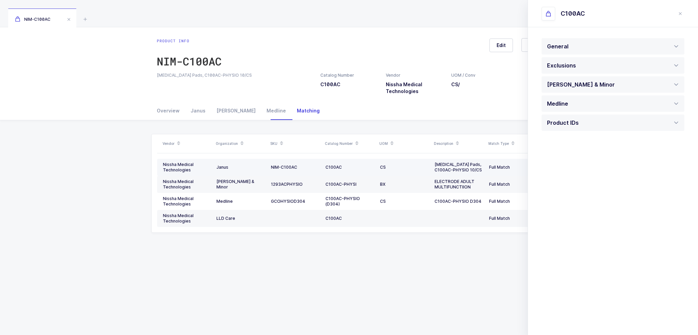
drag, startPoint x: 350, startPoint y: 169, endPoint x: 368, endPoint y: 170, distance: 17.8
click at [368, 170] on td "C100AC" at bounding box center [350, 167] width 55 height 17
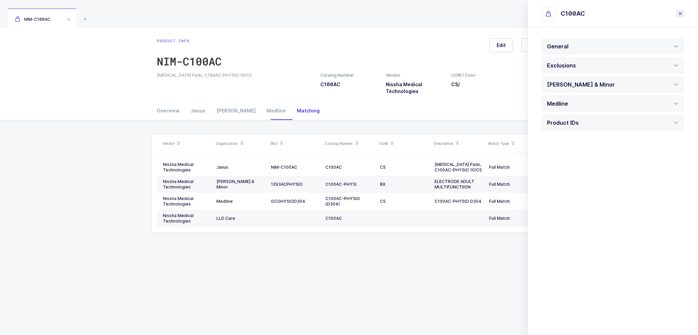
click at [677, 11] on icon "close drawer" at bounding box center [679, 13] width 5 height 5
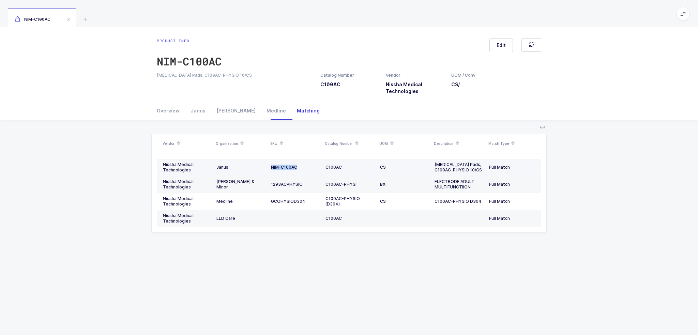
drag, startPoint x: 269, startPoint y: 166, endPoint x: 320, endPoint y: 166, distance: 51.5
click at [320, 166] on td "NIM-C100AC" at bounding box center [295, 167] width 55 height 17
drag, startPoint x: 311, startPoint y: 167, endPoint x: 337, endPoint y: 166, distance: 25.2
click at [336, 166] on tr "Nissha Medical Technologies Janus NIM-C100AC C100AC CS Defibrillator Pads, C100…" at bounding box center [349, 167] width 384 height 17
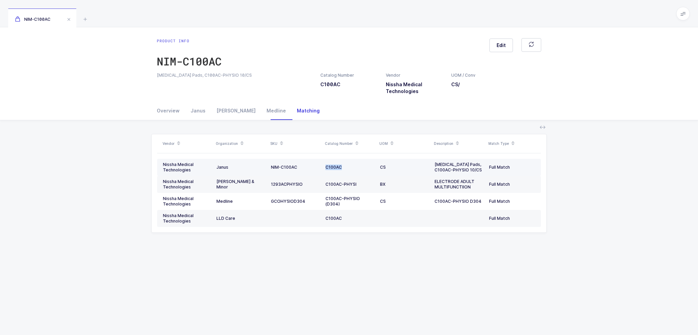
drag, startPoint x: 351, startPoint y: 166, endPoint x: 311, endPoint y: 166, distance: 39.9
click at [311, 166] on tr "Nissha Medical Technologies Janus NIM-C100AC C100AC CS Defibrillator Pads, C100…" at bounding box center [349, 167] width 384 height 17
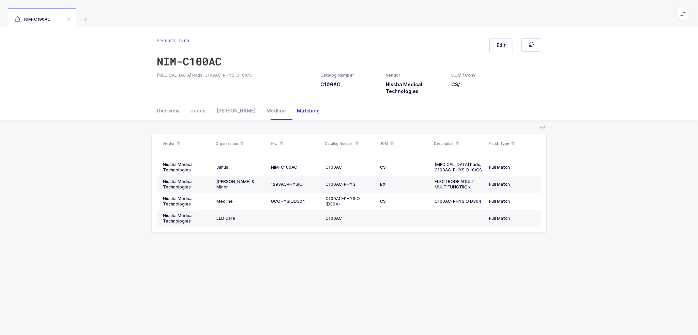
click at [164, 115] on div "Overview" at bounding box center [171, 111] width 28 height 18
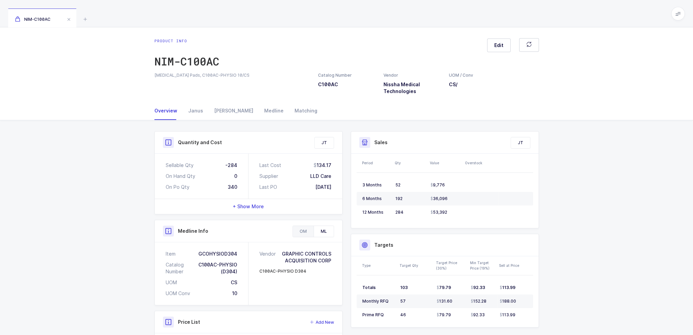
click at [303, 231] on div "OM" at bounding box center [303, 231] width 21 height 11
click at [326, 234] on div "ML" at bounding box center [323, 231] width 20 height 11
click at [309, 233] on div "OM" at bounding box center [303, 231] width 21 height 11
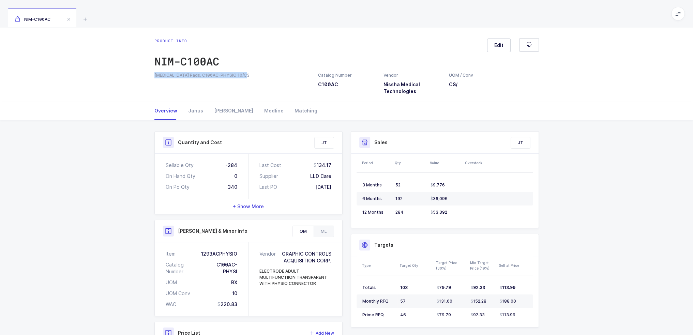
drag, startPoint x: 249, startPoint y: 73, endPoint x: 153, endPoint y: 78, distance: 96.2
click at [153, 78] on div "[MEDICAL_DATA] Pads, C100AC-PHYSIO 10/CS" at bounding box center [232, 75] width 164 height 6
click at [208, 60] on div "NIM-C100AC" at bounding box center [186, 62] width 65 height 14
click at [317, 230] on div "ML" at bounding box center [323, 231] width 20 height 11
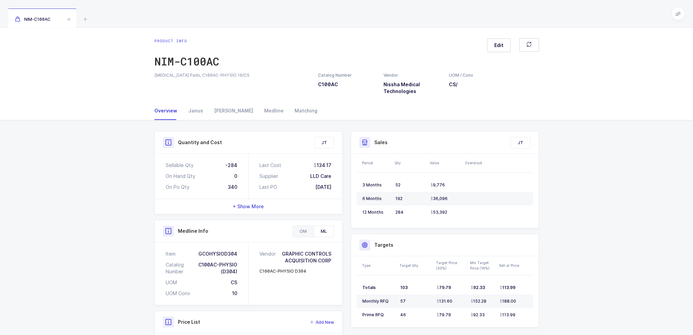
click at [305, 229] on div "OM" at bounding box center [303, 231] width 21 height 11
click at [229, 270] on div "Catalog Number C100AC-PHYSI" at bounding box center [202, 268] width 72 height 14
click at [199, 61] on div "NIM-C100AC" at bounding box center [186, 62] width 65 height 14
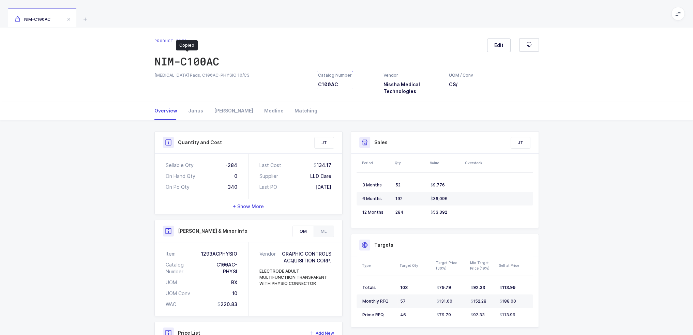
click at [319, 83] on div "Catalog Number C100AC" at bounding box center [335, 80] width 34 height 16
click at [82, 17] on icon at bounding box center [85, 19] width 8 height 8
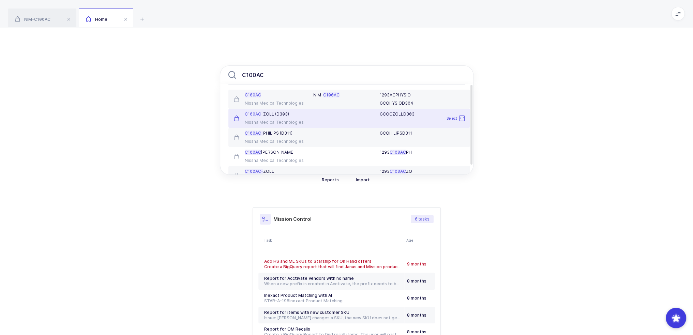
type input "C100AC"
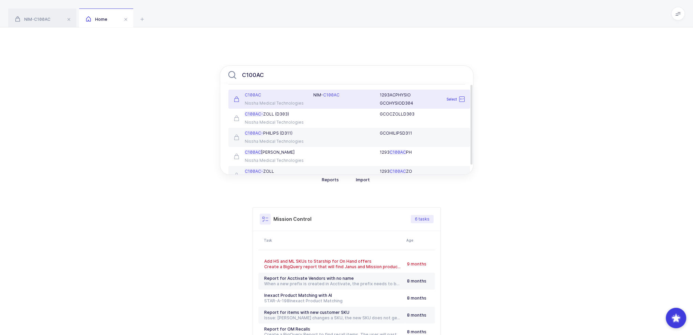
click at [283, 93] on div "C100AC" at bounding box center [270, 94] width 72 height 5
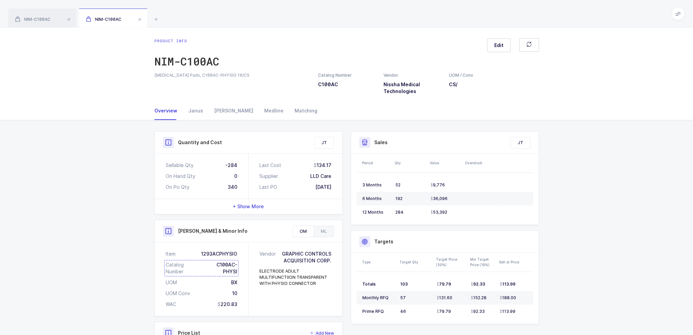
click at [230, 268] on div "Catalog Number C100AC-PHYSI" at bounding box center [202, 268] width 72 height 14
click at [332, 233] on div "ML" at bounding box center [323, 231] width 20 height 11
click at [307, 229] on div "OM" at bounding box center [303, 231] width 21 height 11
click at [218, 268] on div "Catalog Number C100AC-PHYSI" at bounding box center [202, 268] width 72 height 14
click at [227, 265] on div "Catalog Number C100AC-PHYSI" at bounding box center [202, 268] width 72 height 14
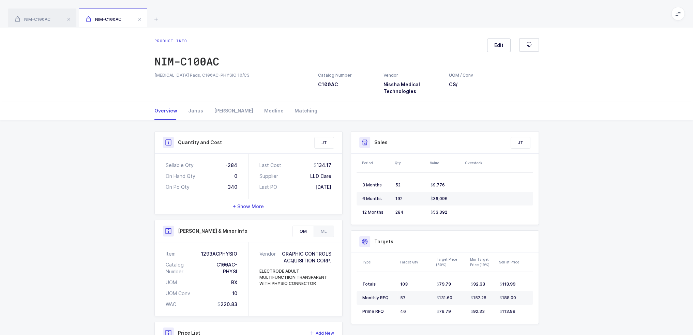
click at [680, 19] on span at bounding box center [678, 14] width 14 height 14
click at [653, 70] on li "Admin" at bounding box center [652, 69] width 51 height 5
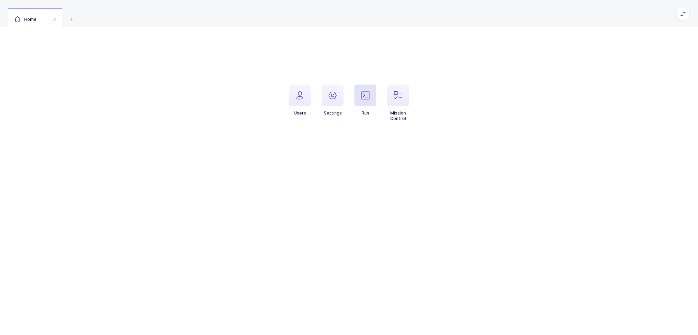
click at [375, 96] on span "button" at bounding box center [365, 96] width 22 height 22
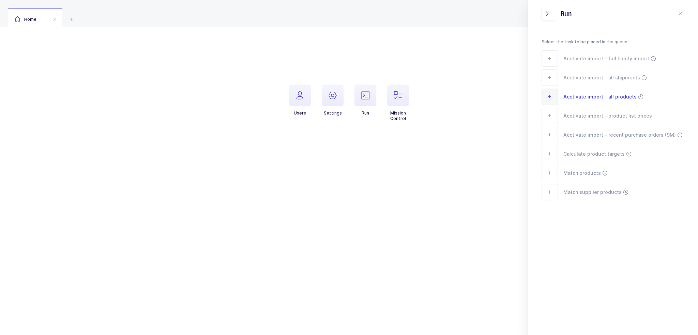
click at [612, 94] on span "Acctivate import - all products" at bounding box center [599, 97] width 73 height 8
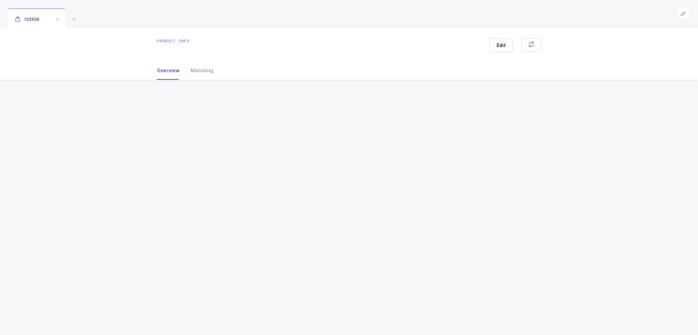
click at [94, 199] on div "Product info Edit Overview Matching Vendor Organization SKU Catalog Number UOM …" at bounding box center [349, 181] width 698 height 308
click at [533, 47] on span "button" at bounding box center [530, 45] width 5 height 7
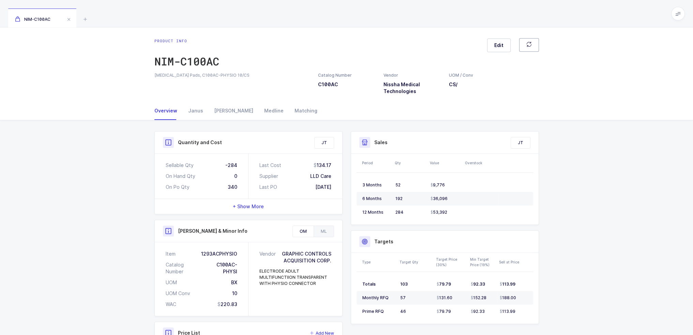
click at [523, 45] on button "button" at bounding box center [529, 45] width 20 height 14
click at [537, 47] on button "button" at bounding box center [529, 45] width 20 height 14
click at [289, 110] on div "Matching" at bounding box center [303, 111] width 28 height 18
click at [289, 108] on div "Matching" at bounding box center [303, 111] width 28 height 18
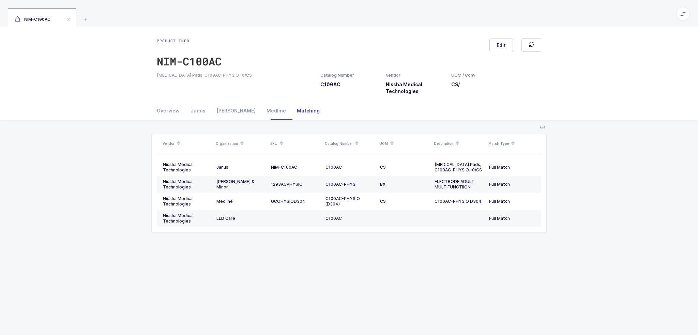
click at [154, 105] on div "Overview Janus Owens Medline Matching" at bounding box center [348, 111] width 395 height 18
click at [164, 113] on div "Overview" at bounding box center [171, 111] width 28 height 18
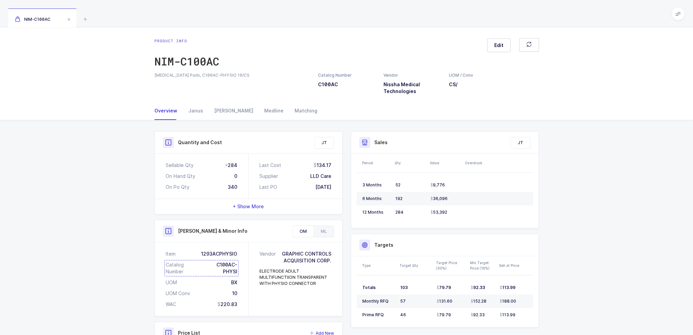
click at [233, 263] on div "Catalog Number C100AC-PHYSI" at bounding box center [202, 268] width 72 height 14
click at [324, 230] on div "ML" at bounding box center [323, 231] width 20 height 11
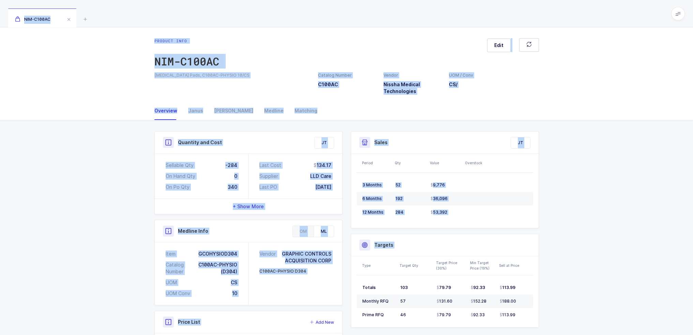
drag, startPoint x: 203, startPoint y: 21, endPoint x: 593, endPoint y: 315, distance: 487.8
click at [593, 315] on div "NIM-C100AC Product info NIM-C100AC Edit Defibrillator Pads, C100AC-PHYSIO 10/CS…" at bounding box center [346, 204] width 693 height 409
click at [594, 314] on div "Quantity and Cost JT Sellable Qty -284 On Hand Qty 0 On Po Qty 340 Last Cost 13…" at bounding box center [346, 264] width 693 height 289
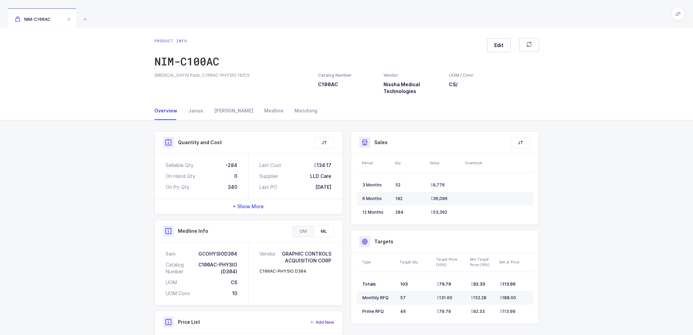
click at [298, 230] on div "OM" at bounding box center [303, 231] width 21 height 11
drag, startPoint x: 329, startPoint y: 292, endPoint x: 337, endPoint y: 285, distance: 11.1
click at [337, 285] on div "Vendor GRAPHIC CONTROLS ACQUISITION CORP. ELECTRODE ADULT MULTIFUNCTIION TRANSP…" at bounding box center [295, 279] width 94 height 74
drag, startPoint x: 325, startPoint y: 282, endPoint x: 308, endPoint y: 292, distance: 19.7
click at [306, 298] on div "Vendor GRAPHIC CONTROLS ACQUISITION CORP. ELECTRODE ADULT MULTIFUNCTIION TRANSP…" at bounding box center [295, 279] width 94 height 74
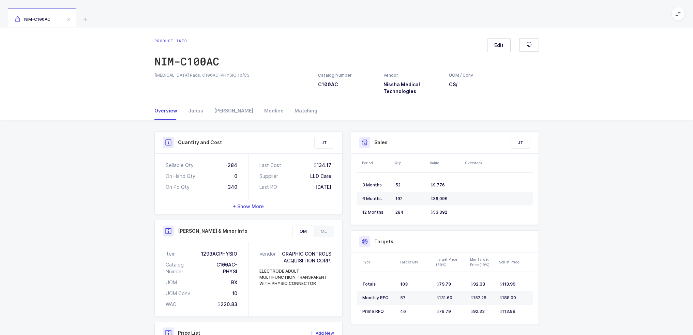
click at [308, 291] on div "Vendor GRAPHIC CONTROLS ACQUISITION CORP. ELECTRODE ADULT MULTIFUNCTIION TRANSP…" at bounding box center [295, 279] width 94 height 74
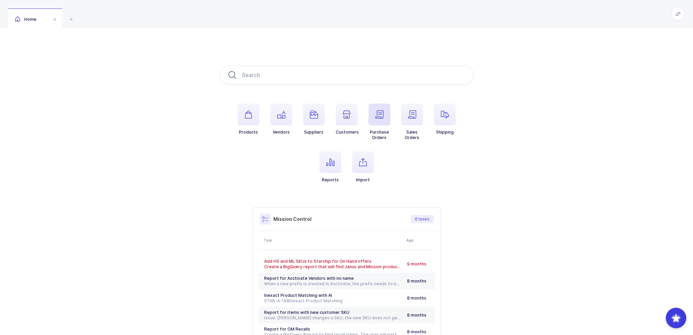
click at [383, 116] on icon "button" at bounding box center [379, 114] width 8 height 8
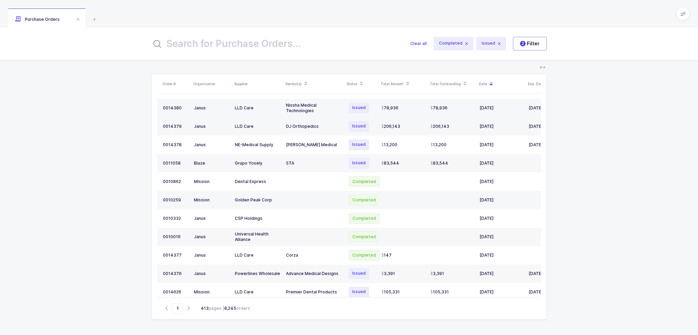
click at [312, 106] on div "Nissha Medical Technologies" at bounding box center [314, 108] width 56 height 11
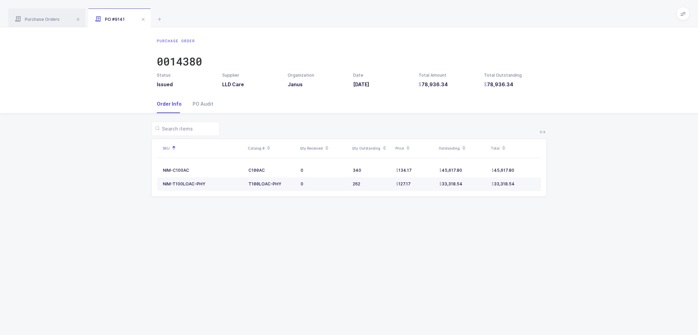
click at [290, 185] on div "T100LOAC-PHY" at bounding box center [271, 183] width 47 height 5
click at [295, 202] on div "SKU Catalog # Qty Received Qty Outstanding Price Outstanding Total NIM-C100AC C…" at bounding box center [348, 162] width 687 height 99
drag, startPoint x: 353, startPoint y: 209, endPoint x: 388, endPoint y: 227, distance: 39.3
click at [388, 227] on div "Purchase Order 0014380 Status Issued Supplier LLD Care Organization Janus Date …" at bounding box center [349, 181] width 698 height 308
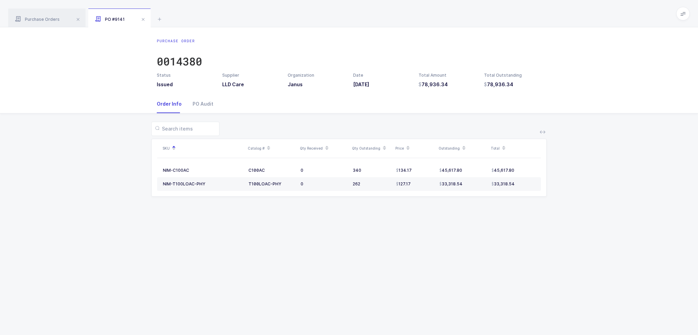
drag, startPoint x: 381, startPoint y: 230, endPoint x: 347, endPoint y: 234, distance: 34.7
click at [347, 234] on div "Purchase Order 0014380 Status Issued Supplier LLD Care Organization Janus Date …" at bounding box center [349, 181] width 698 height 308
click at [345, 238] on div "Purchase Order 0014380 Status Issued Supplier LLD Care Organization Janus Date …" at bounding box center [349, 181] width 698 height 308
click at [353, 229] on div "Purchase Order 0014380 Status Issued Supplier LLD Care Organization Janus Date …" at bounding box center [349, 181] width 698 height 308
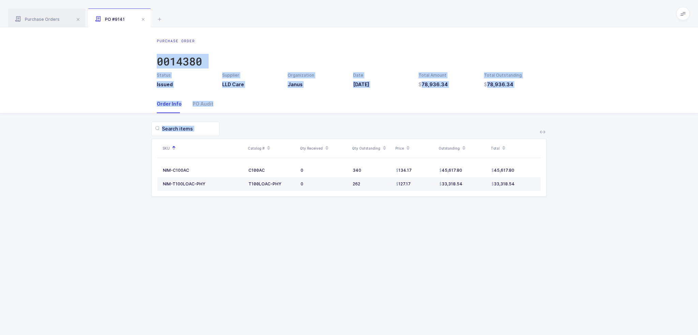
drag, startPoint x: 399, startPoint y: 235, endPoint x: 417, endPoint y: 42, distance: 194.4
click at [417, 42] on div "Purchase Order 0014380 Status Issued Supplier LLD Care Organization Janus Date …" at bounding box center [349, 181] width 698 height 308
click at [419, 40] on div "Purchase Order 0014380" at bounding box center [349, 55] width 384 height 34
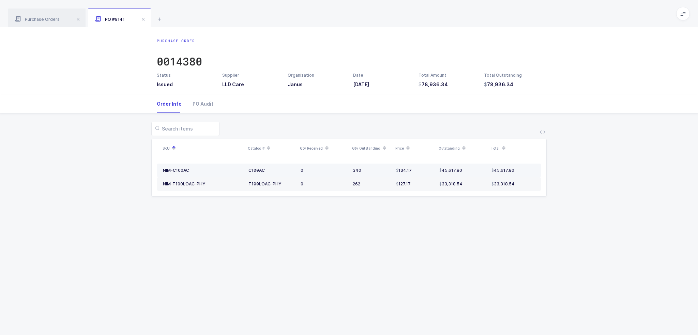
click at [209, 172] on div "NIM-C100AC" at bounding box center [203, 171] width 80 height 6
click at [184, 172] on div "NIM-C100AC" at bounding box center [176, 170] width 26 height 5
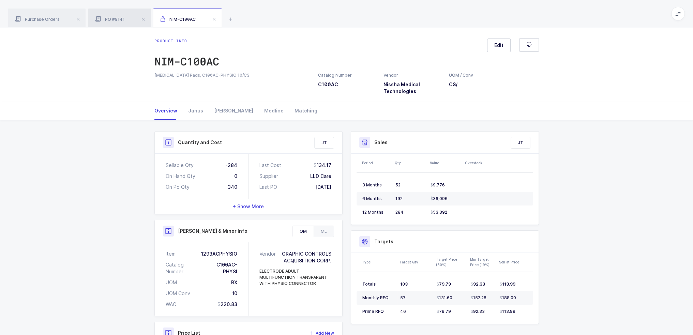
click at [123, 17] on span "PO #9141" at bounding box center [110, 19] width 30 height 5
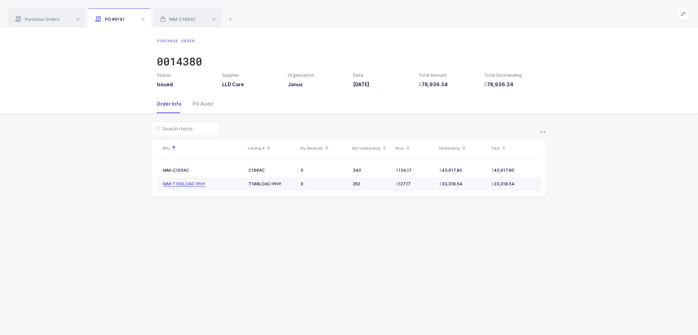
click at [184, 184] on div "NIM-T100LOAC-PHY" at bounding box center [184, 183] width 43 height 5
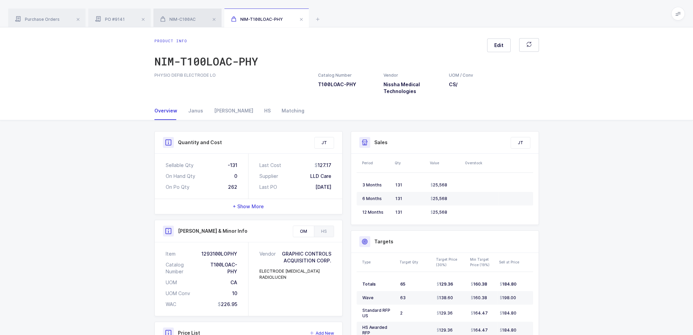
click at [187, 20] on span "NIM-C100AC" at bounding box center [177, 19] width 35 height 5
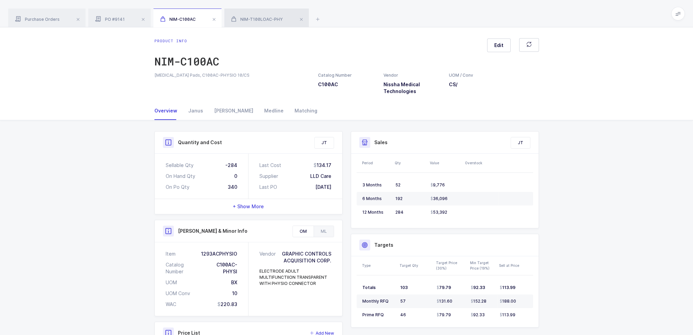
click at [235, 16] on icon at bounding box center [233, 19] width 5 height 6
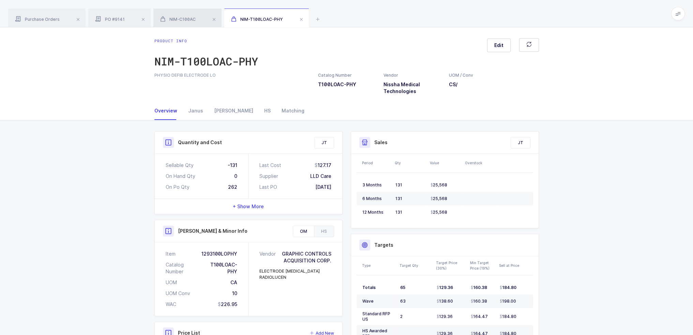
click at [183, 19] on span "NIM-C100AC" at bounding box center [177, 19] width 35 height 5
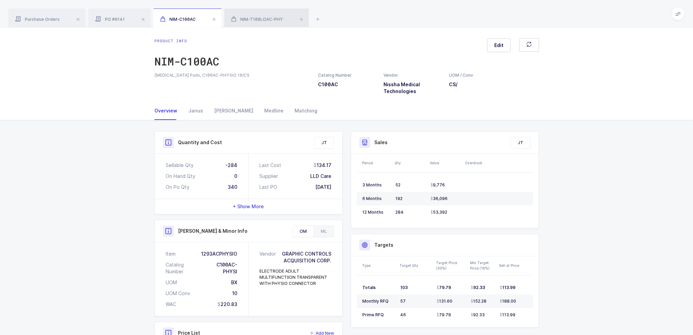
click at [259, 15] on div "NIM-T100LOAC-PHY" at bounding box center [266, 18] width 85 height 19
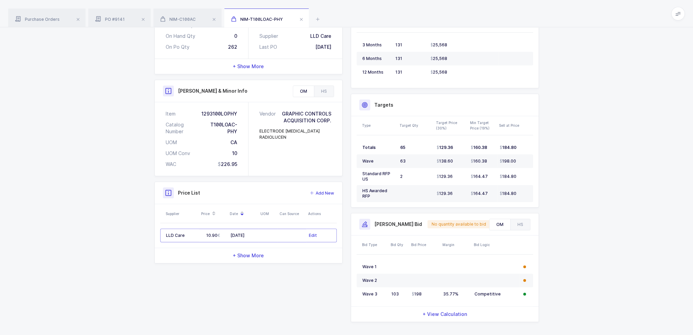
scroll to position [148, 0]
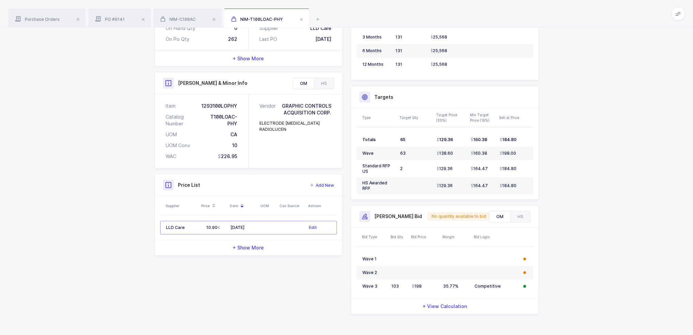
drag, startPoint x: 263, startPoint y: 156, endPoint x: 266, endPoint y: 158, distance: 3.8
click at [266, 158] on div "Vendor GRAPHIC CONTROLS ACQUISITION CORP. ELECTRODE DEFIBRILLATION RADIOLUCEN" at bounding box center [295, 131] width 94 height 74
drag, startPoint x: 295, startPoint y: 290, endPoint x: 151, endPoint y: 177, distance: 183.0
click at [151, 177] on div "Quantity and Cost JT Sellable Qty -131 On Hand Qty 0 On Po Qty 262 Last Cost 12…" at bounding box center [346, 151] width 393 height 336
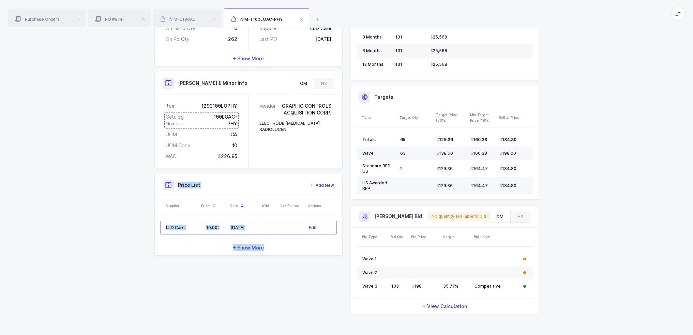
scroll to position [0, 0]
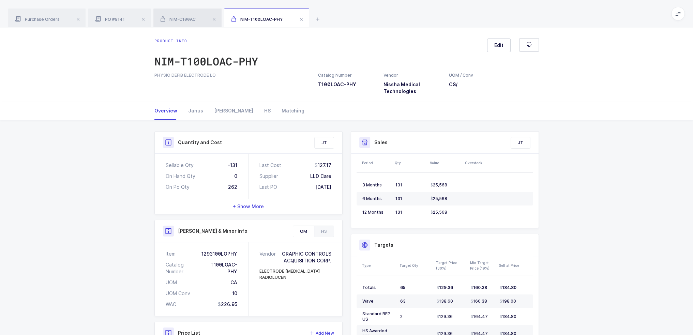
click at [188, 21] on span "NIM-C100AC" at bounding box center [177, 19] width 35 height 5
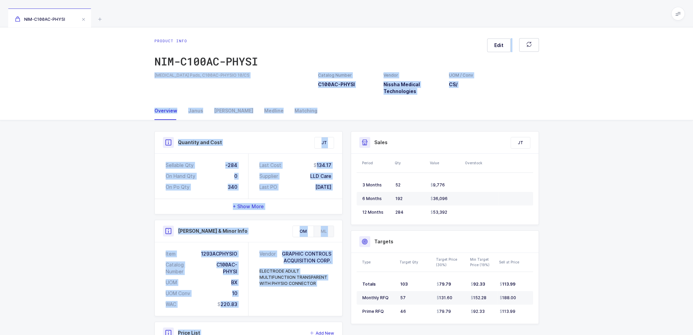
drag, startPoint x: 325, startPoint y: 50, endPoint x: 371, endPoint y: 124, distance: 87.4
click at [371, 124] on div "Product info NIM-C100AC-PHYSI Edit [MEDICAL_DATA] Pads, C100AC-PHYSIO 10/CS Cat…" at bounding box center [346, 224] width 693 height 395
click at [371, 124] on div "Quantity and Cost JT Sellable Qty -284 On Hand Qty 0 On Po Qty 340 Last Cost 13…" at bounding box center [346, 271] width 395 height 302
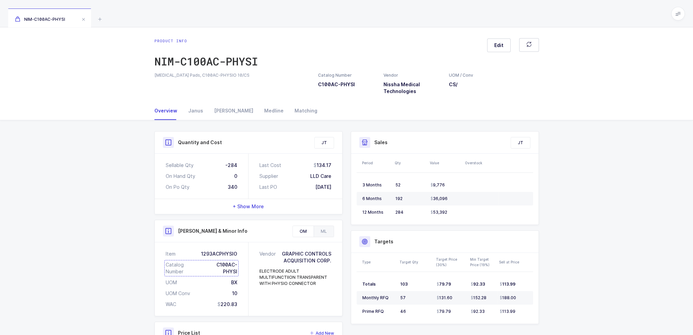
click at [221, 269] on div "Catalog Number C100AC-PHYSI" at bounding box center [202, 268] width 72 height 14
click at [327, 232] on div "ML" at bounding box center [323, 231] width 20 height 11
click at [296, 227] on div "OM" at bounding box center [303, 231] width 21 height 11
click at [304, 225] on div "[PERSON_NAME] & Minor Info" at bounding box center [248, 231] width 187 height 22
click at [325, 227] on div "ML" at bounding box center [323, 231] width 20 height 11
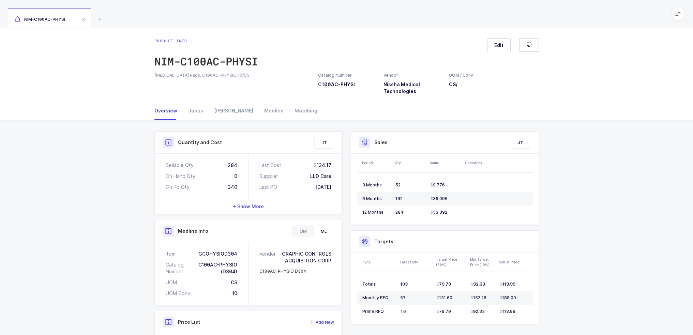
click at [304, 230] on div "OM" at bounding box center [303, 231] width 21 height 11
drag, startPoint x: 324, startPoint y: 283, endPoint x: 312, endPoint y: 281, distance: 12.4
click at [312, 281] on div "ELECTRODE ADULT MULTIFUNCTIION TRANSPARENT WITH PHYSIO CONNECTOR" at bounding box center [295, 277] width 72 height 18
click at [318, 283] on div "ELECTRODE ADULT MULTIFUNCTIION TRANSPARENT WITH PHYSIO CONNECTOR" at bounding box center [295, 277] width 72 height 18
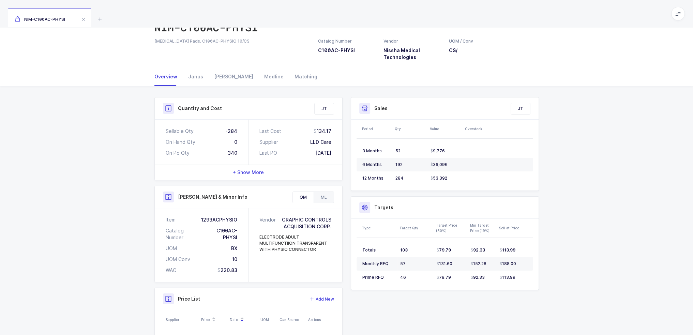
click at [325, 193] on div "ML" at bounding box center [323, 197] width 20 height 11
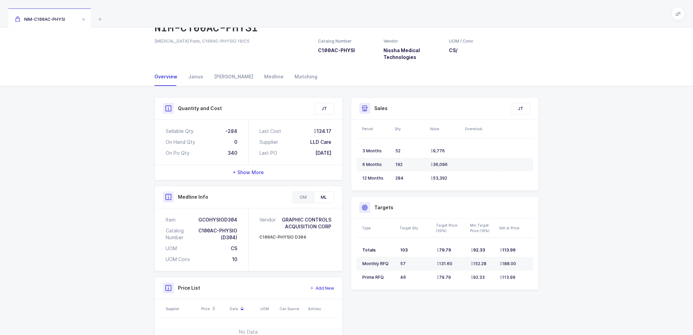
click at [299, 195] on div "OM" at bounding box center [303, 197] width 21 height 11
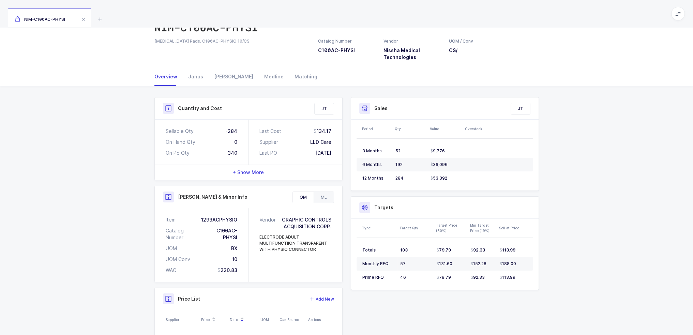
click at [328, 196] on div "ML" at bounding box center [323, 197] width 20 height 11
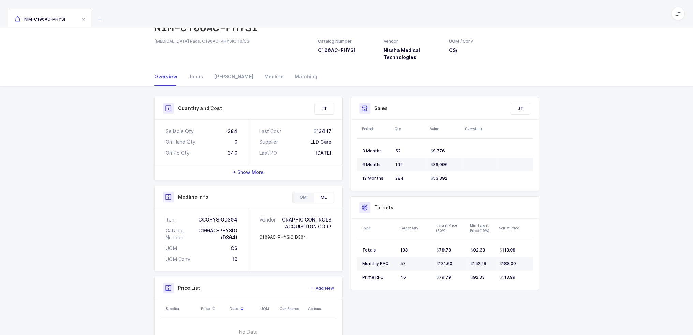
click at [302, 195] on div "OM" at bounding box center [303, 197] width 21 height 11
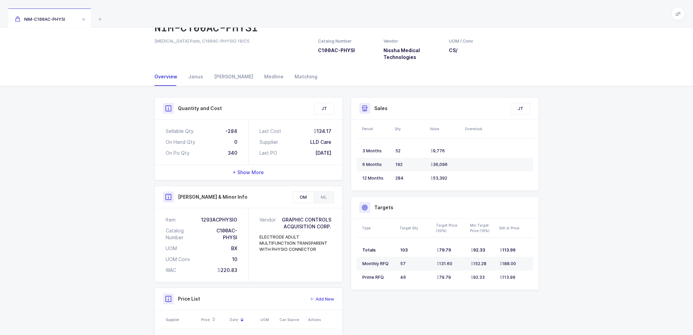
drag, startPoint x: 323, startPoint y: 249, endPoint x: 320, endPoint y: 253, distance: 5.3
click at [320, 253] on div "Vendor GRAPHIC CONTROLS ACQUISITION CORP. ELECTRODE ADULT MULTIFUNCTIION TRANSP…" at bounding box center [295, 245] width 94 height 74
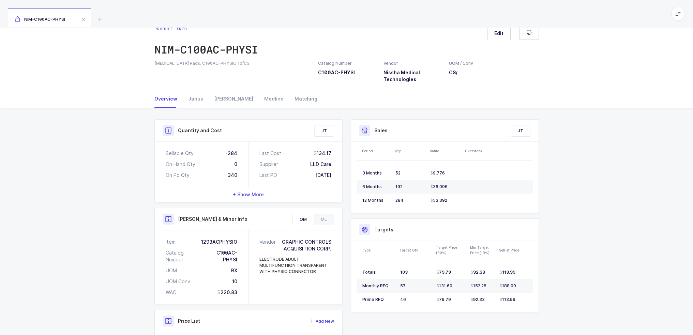
scroll to position [0, 0]
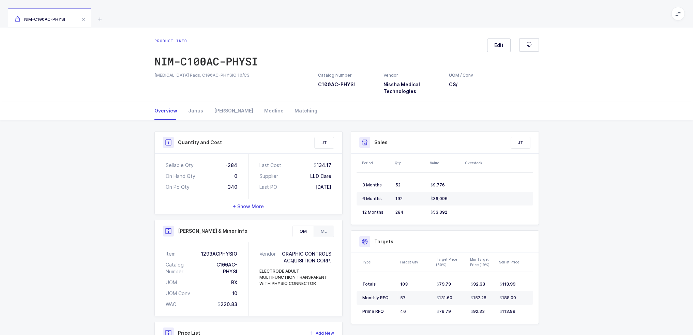
click at [328, 230] on div "ML" at bounding box center [323, 231] width 20 height 11
click at [304, 230] on div "OM" at bounding box center [303, 231] width 21 height 11
click at [331, 229] on div "ML" at bounding box center [323, 231] width 20 height 11
click at [304, 230] on div "OM" at bounding box center [303, 231] width 21 height 11
click at [323, 231] on div "ML" at bounding box center [323, 231] width 20 height 11
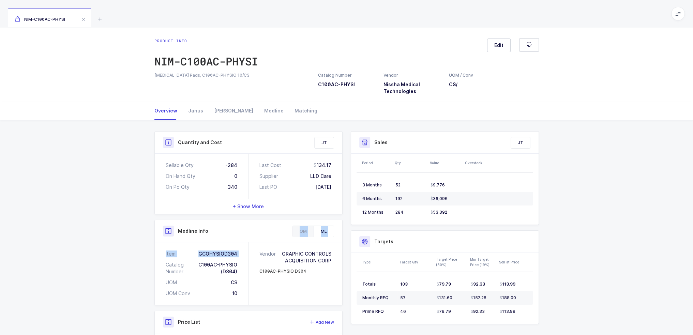
drag, startPoint x: 238, startPoint y: 273, endPoint x: 292, endPoint y: 235, distance: 66.2
click at [292, 235] on div "Medline Info OM ML Item 1293ACPHYSIO Catalog Number C100AC-PHYSI UOM BX UOM Con…" at bounding box center [248, 263] width 188 height 86
click at [299, 229] on div "OM" at bounding box center [303, 231] width 21 height 11
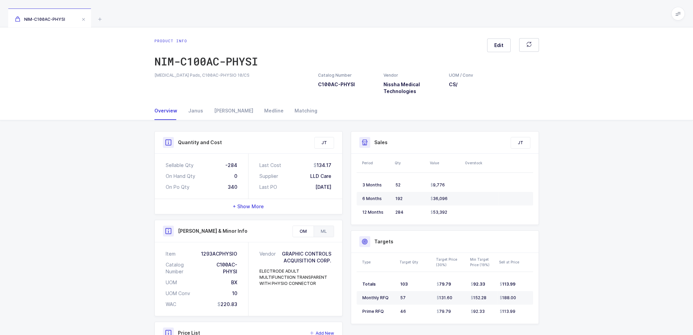
click at [328, 231] on div "ML" at bounding box center [323, 231] width 20 height 11
click at [99, 17] on icon at bounding box center [100, 19] width 8 height 8
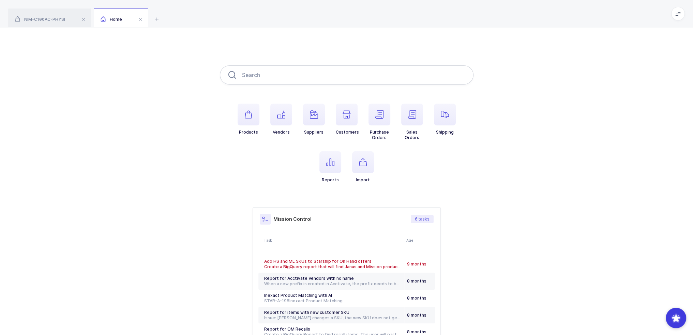
click at [259, 77] on input "text" at bounding box center [347, 74] width 254 height 19
click at [258, 76] on input "text" at bounding box center [347, 74] width 254 height 19
paste input "T100LOAC-PHY"
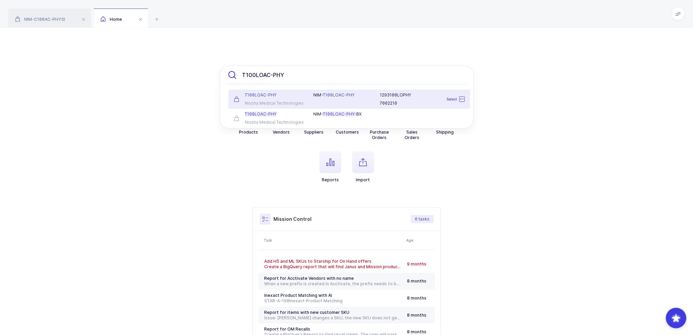
type input "T100LOAC-PHY"
click at [291, 99] on div "T100LOAC-PHY Nissha Medical Technologies" at bounding box center [270, 99] width 80 height 14
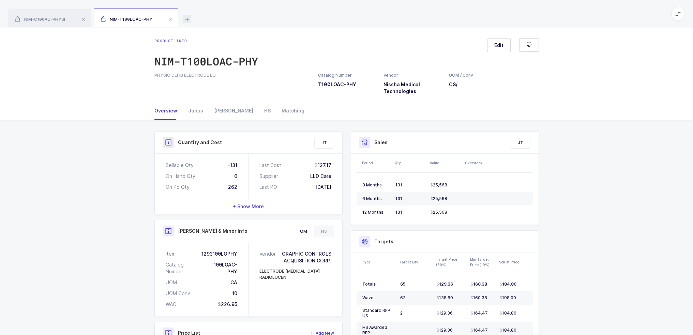
click at [187, 19] on icon at bounding box center [187, 19] width 8 height 8
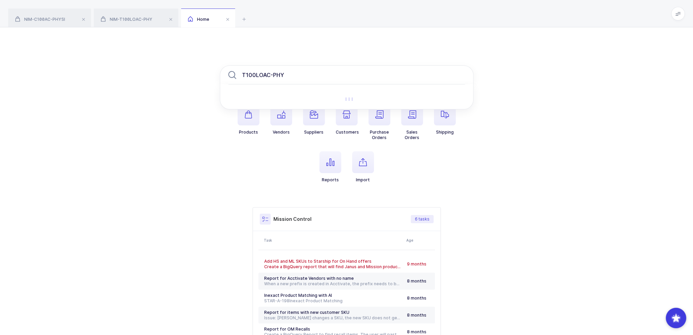
type input "T100LOAC-PHY"
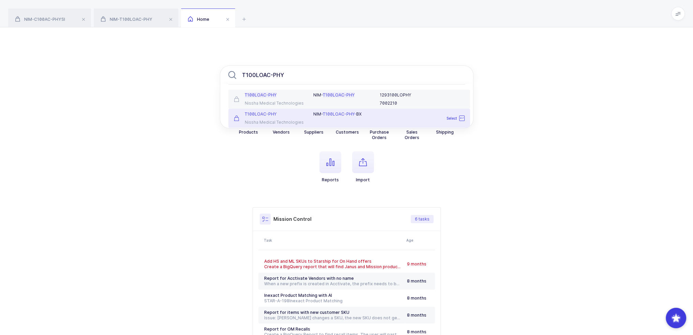
click at [285, 120] on div "Nissha Medical Technologies" at bounding box center [270, 122] width 72 height 5
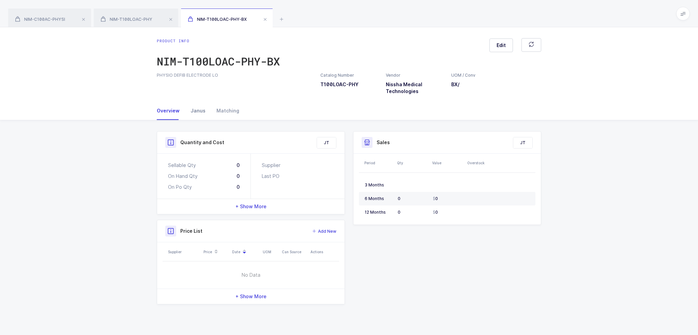
click at [200, 108] on div "Janus" at bounding box center [198, 111] width 26 height 18
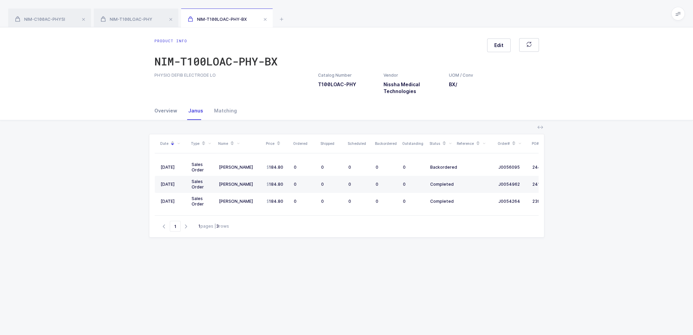
click at [160, 111] on div "Overview" at bounding box center [168, 111] width 28 height 18
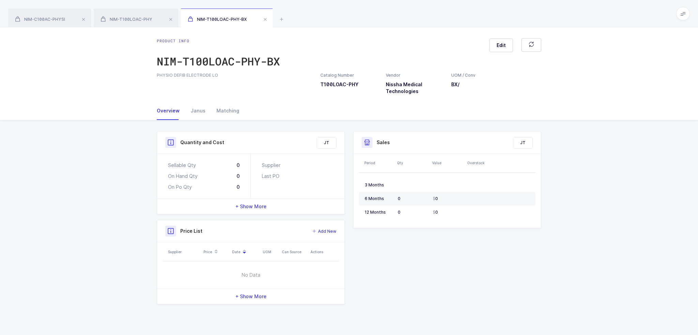
click at [128, 121] on div "Quantity and Cost JT Sellable Qty 0 On Hand Qty 0 On Po Qty 0 Supplier Last PO …" at bounding box center [349, 220] width 698 height 200
click at [282, 17] on icon at bounding box center [281, 19] width 8 height 8
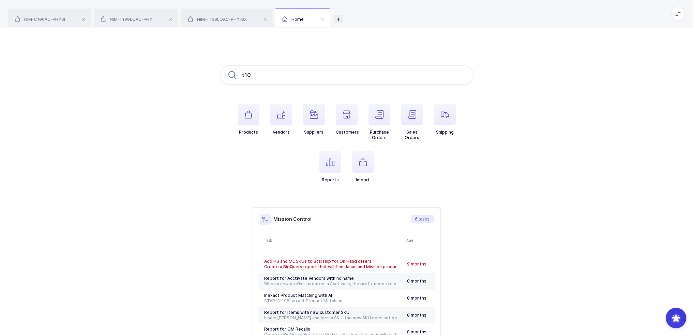
type input "t100"
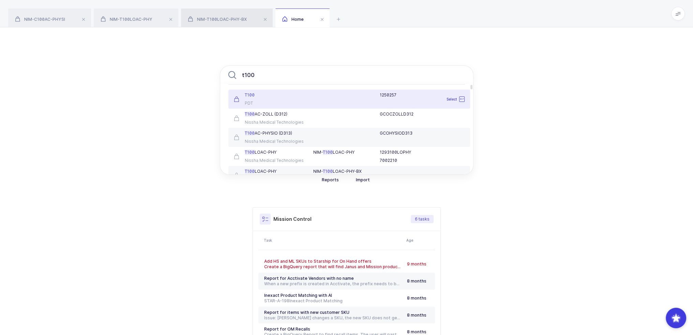
click at [234, 24] on div "NIM-T100LOAC-PHY-BX" at bounding box center [227, 18] width 92 height 19
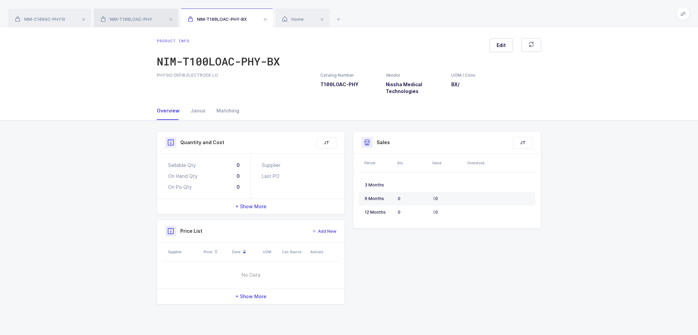
click at [143, 16] on div "NIM-T100LOAC-PHY" at bounding box center [136, 18] width 85 height 19
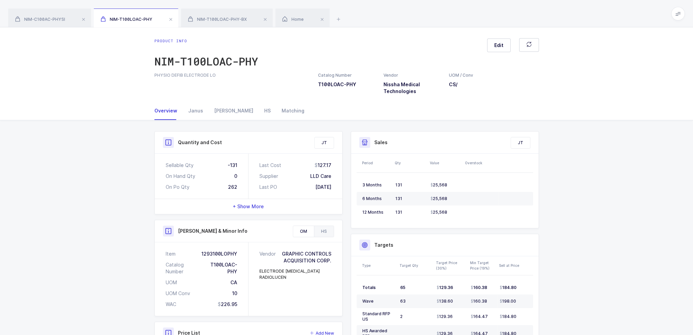
click at [325, 226] on div "HS" at bounding box center [324, 231] width 20 height 11
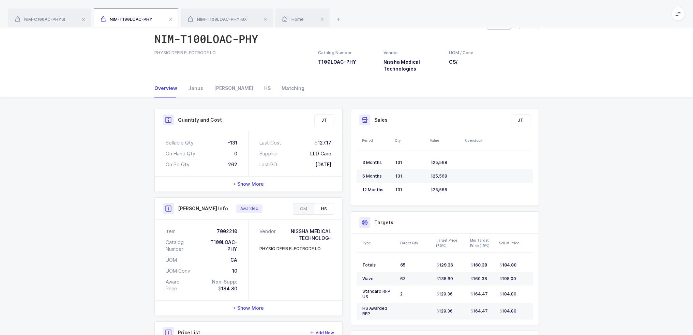
scroll to position [68, 0]
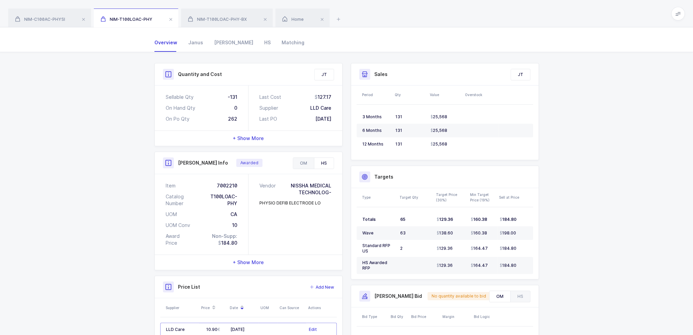
click at [302, 159] on div "OM" at bounding box center [303, 163] width 21 height 11
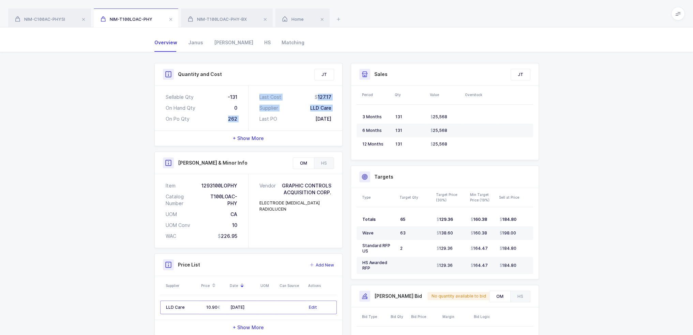
drag, startPoint x: 222, startPoint y: 117, endPoint x: 254, endPoint y: 119, distance: 31.8
click at [254, 119] on div "Sellable Qty -131 On Hand Qty 0 On Po Qty 262 Last Cost 127.17 Supplier LLD Car…" at bounding box center [248, 108] width 187 height 45
click at [254, 119] on div "Last Cost 127.17 Supplier LLD Care Last PO [DATE]" at bounding box center [295, 108] width 94 height 45
click at [205, 44] on div "Janus" at bounding box center [196, 42] width 26 height 18
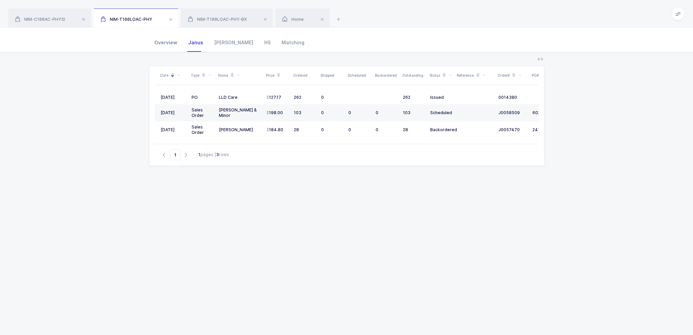
click at [169, 44] on div "Overview" at bounding box center [168, 42] width 28 height 18
